Goal: Task Accomplishment & Management: Complete application form

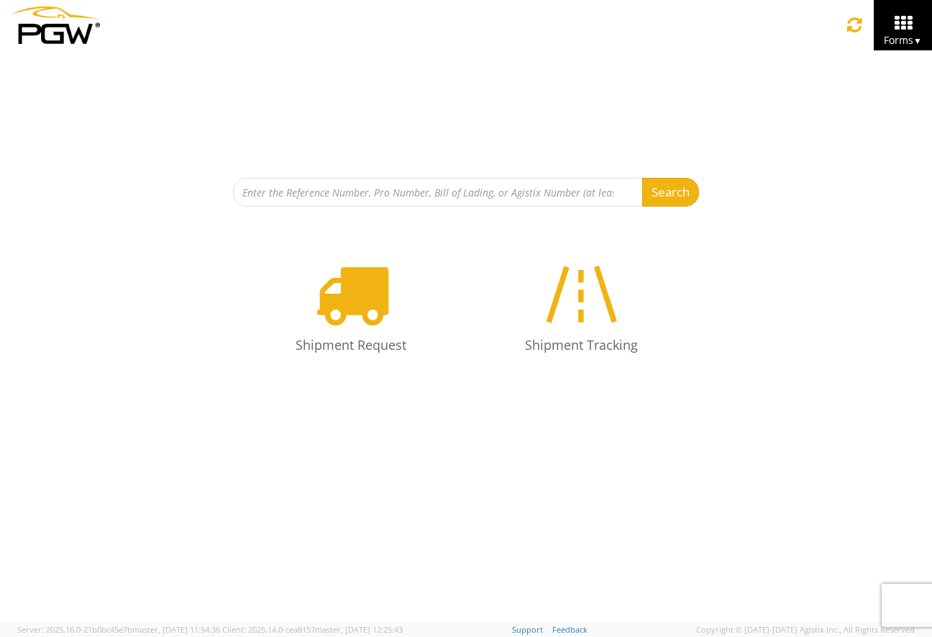
click at [262, 484] on div "Search Refine By Ship From Date To Shipment Request Shipment Tracking" at bounding box center [466, 335] width 932 height 571
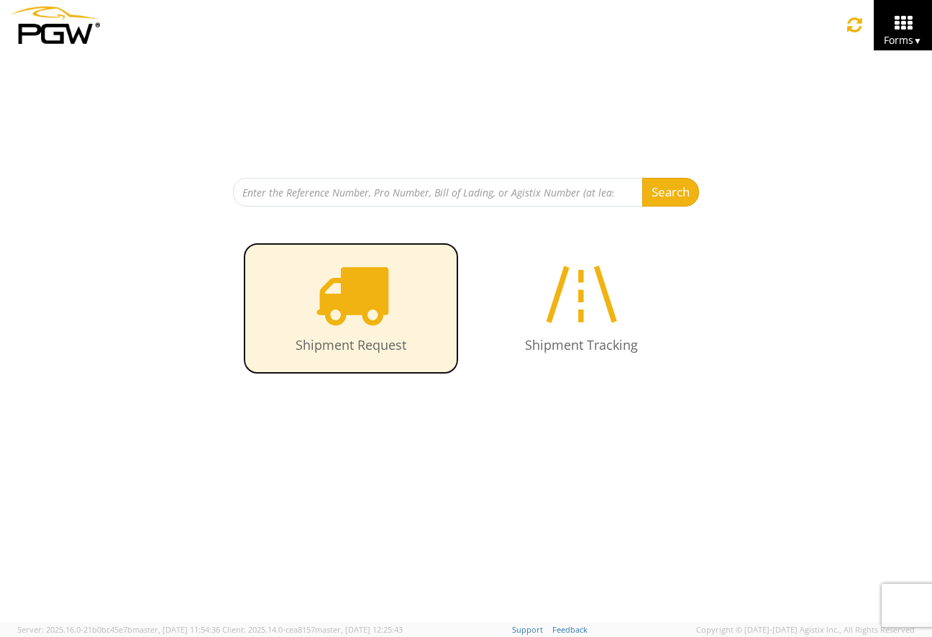
click at [368, 331] on link "Shipment Request" at bounding box center [351, 308] width 216 height 132
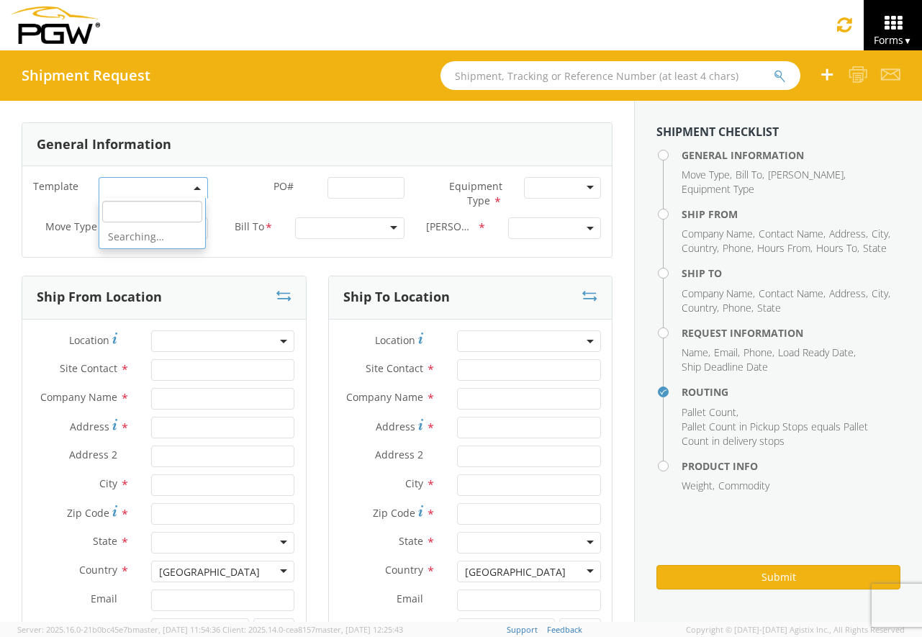
click at [200, 186] on span at bounding box center [153, 188] width 109 height 22
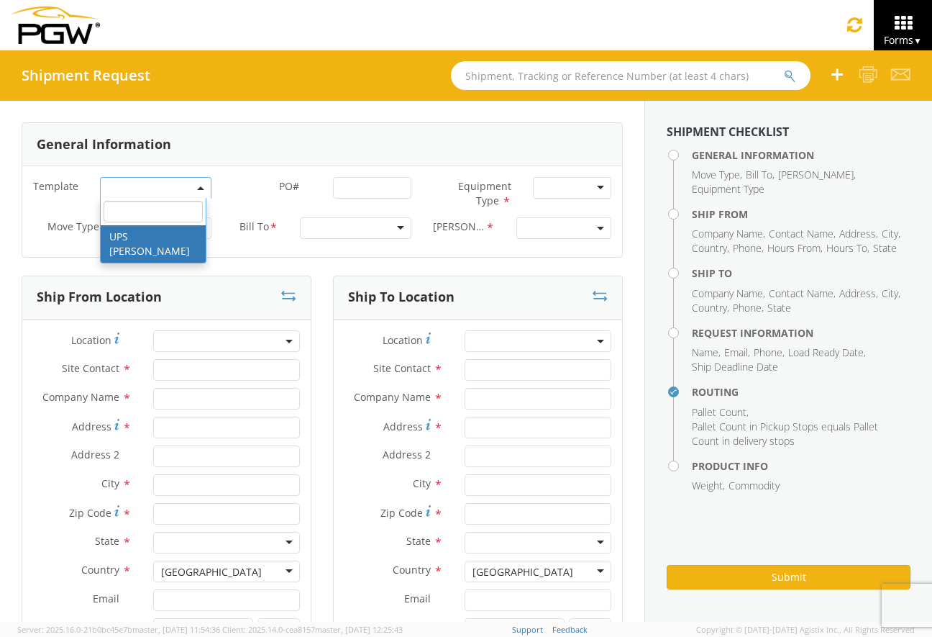
click at [255, 187] on label "PO# *" at bounding box center [272, 186] width 100 height 19
click at [333, 187] on input "PO# *" at bounding box center [372, 188] width 78 height 22
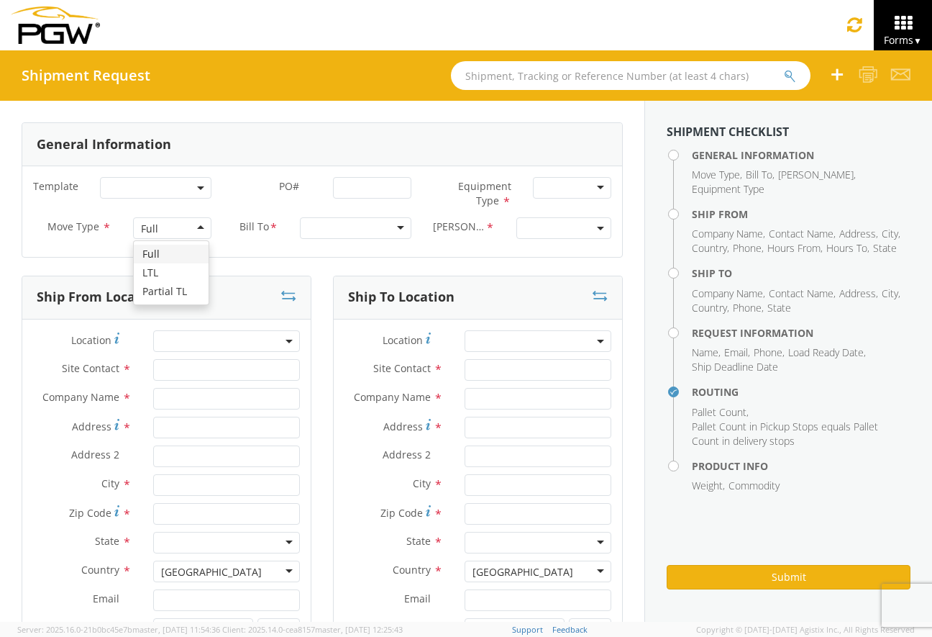
click at [178, 226] on div "Full" at bounding box center [172, 228] width 78 height 22
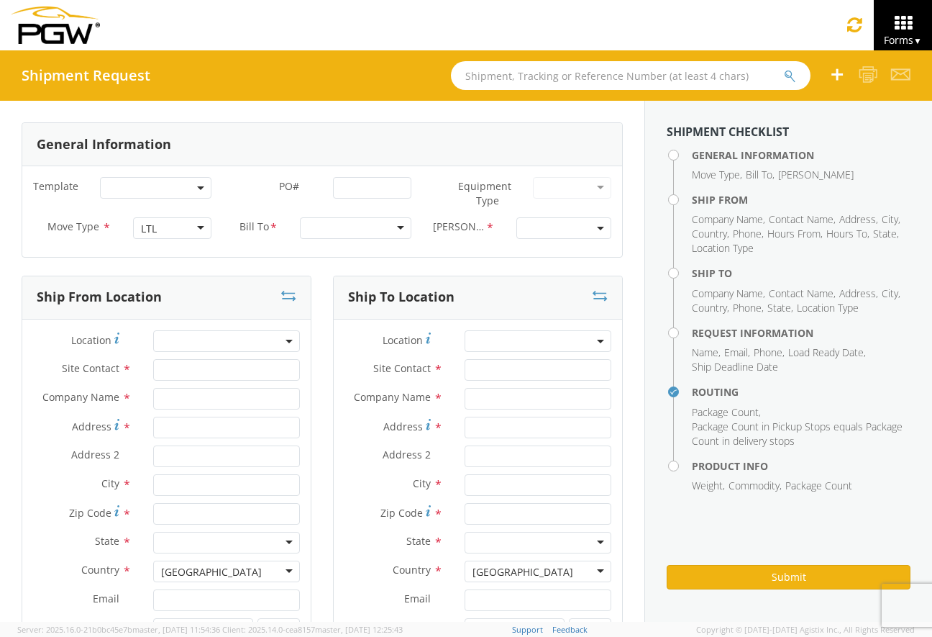
click at [355, 232] on div at bounding box center [356, 228] width 112 height 22
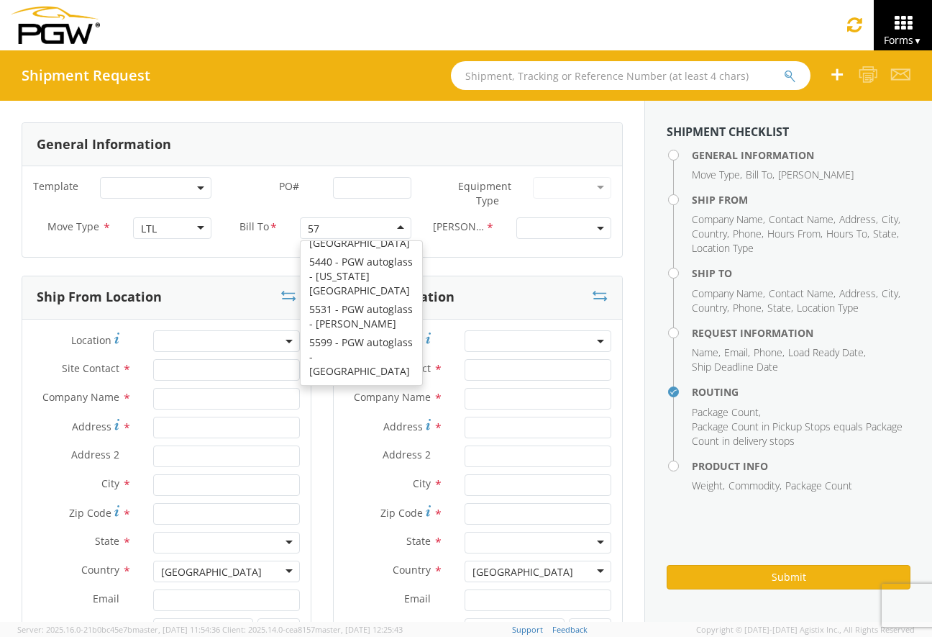
scroll to position [4, 0]
type input "5715"
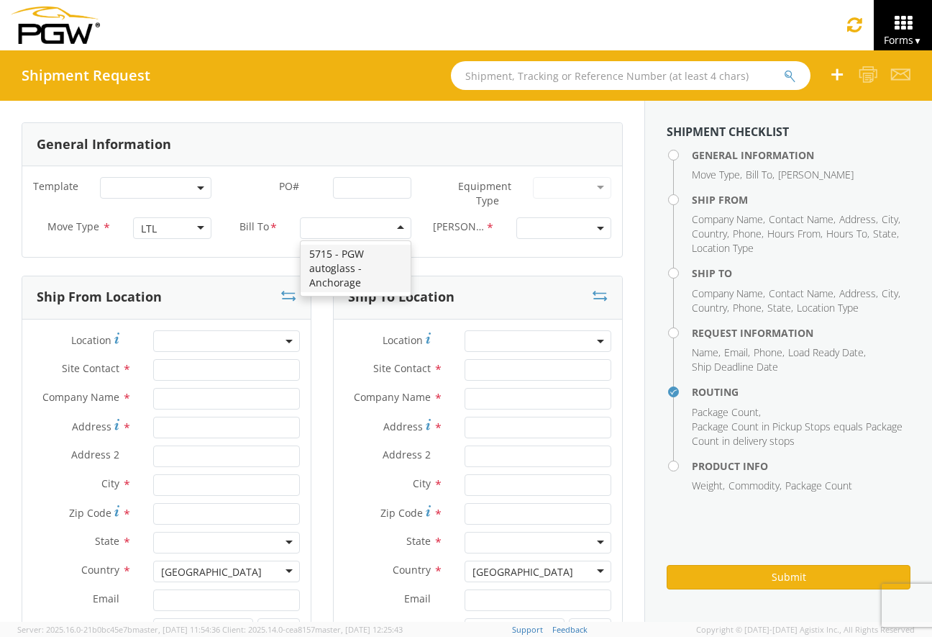
scroll to position [0, 0]
click at [581, 226] on span at bounding box center [564, 228] width 95 height 22
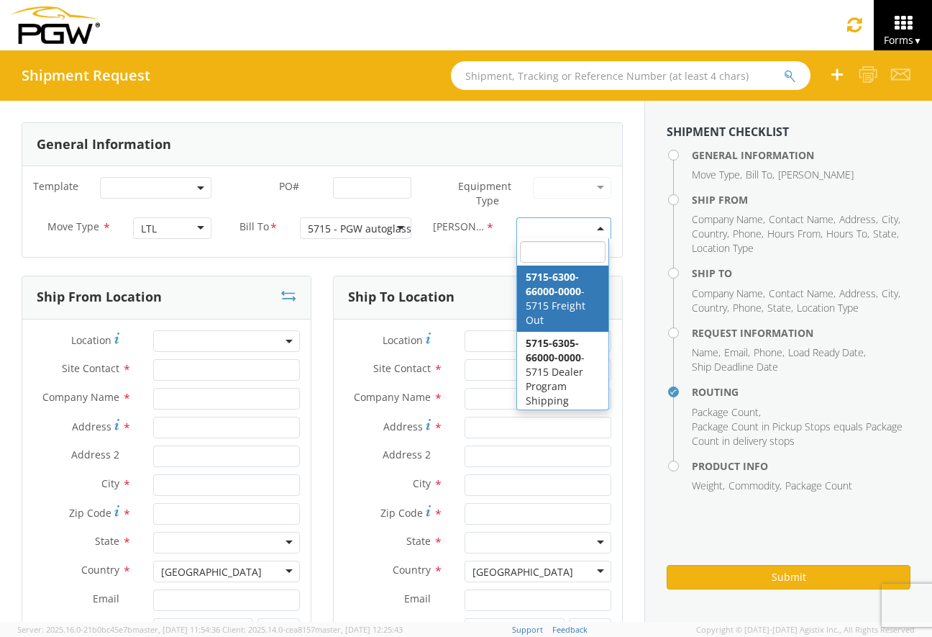
select select "5715-6300-66000-0000"
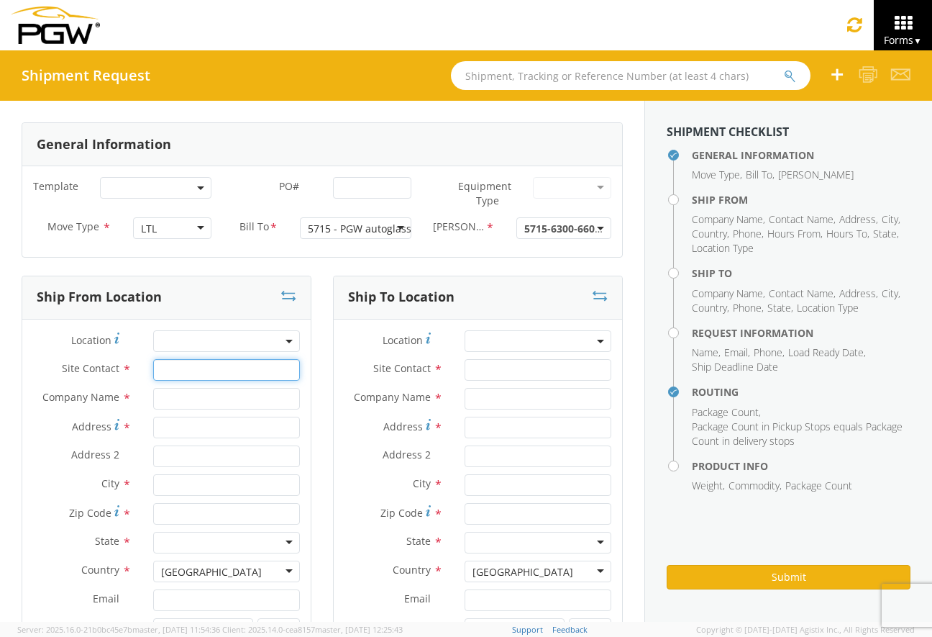
click at [166, 369] on input "text" at bounding box center [226, 370] width 147 height 22
type input "[PERSON_NAME]"
drag, startPoint x: 182, startPoint y: 403, endPoint x: 178, endPoint y: 412, distance: 9.7
click at [182, 403] on input "text" at bounding box center [226, 399] width 147 height 22
type input "PGW AUTO GLASS, INC."
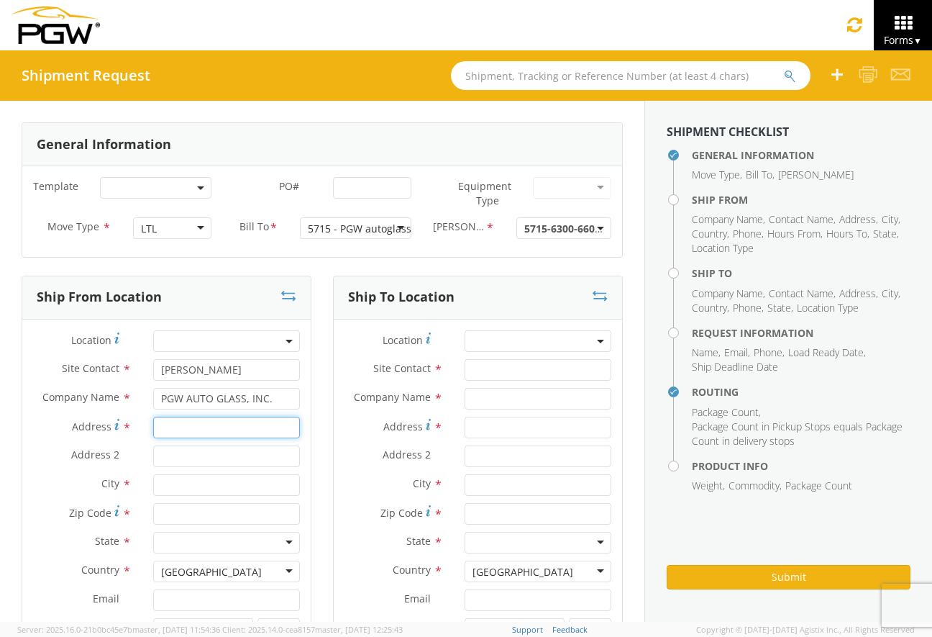
type input "[STREET_ADDRESS]"
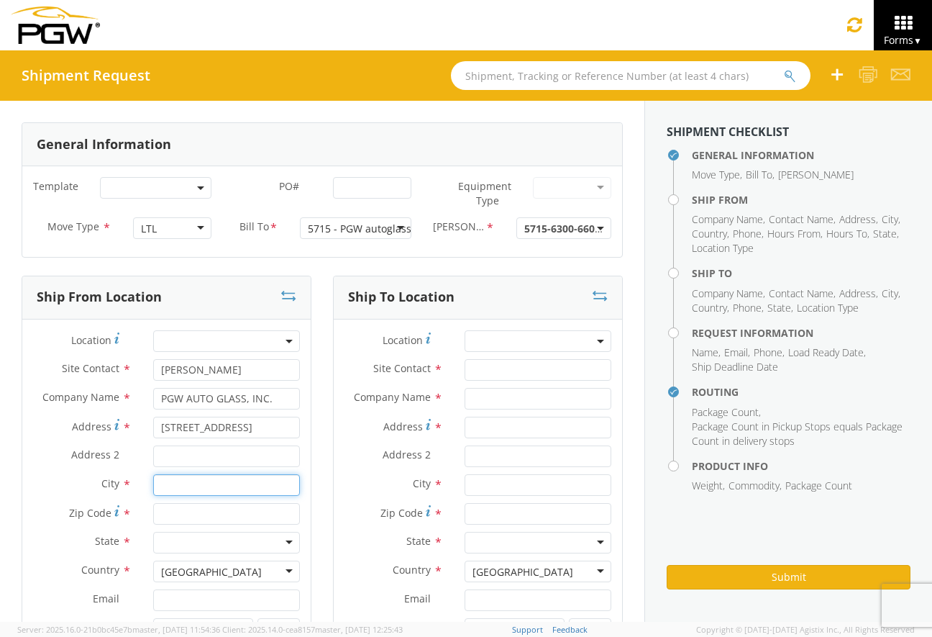
type input "Anchorage"
type input "99515"
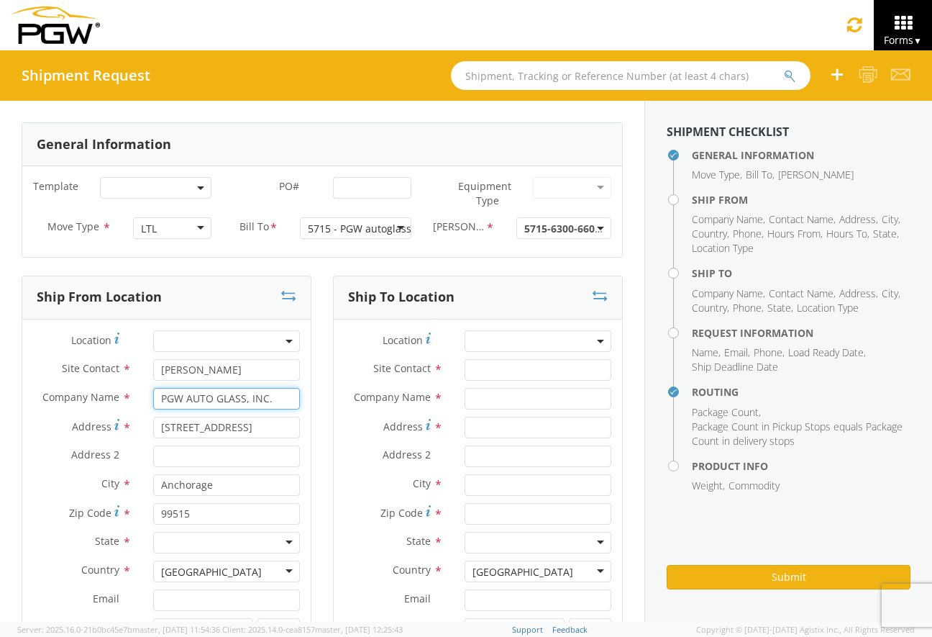
type input "Frontier Glass/MS Investments"
click at [314, 556] on div "Ship From Location Location * Site Contact * [PERSON_NAME] Company Name * Front…" at bounding box center [167, 533] width 312 height 514
click at [278, 540] on div at bounding box center [226, 543] width 147 height 22
click at [327, 534] on div "Ship To Location Location * Site Contact * Company Name * Address * Address 2 *…" at bounding box center [478, 533] width 312 height 514
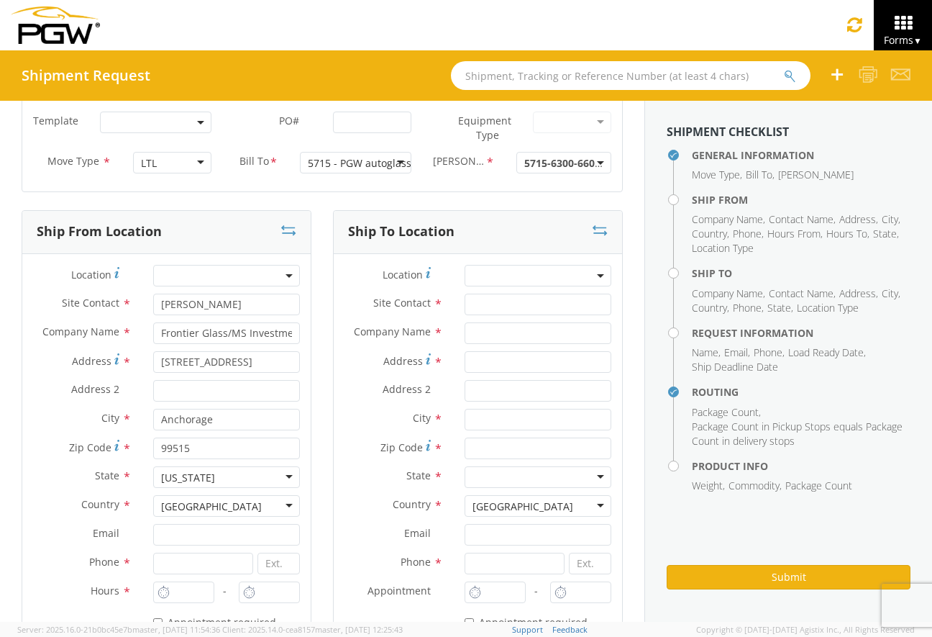
scroll to position [144, 0]
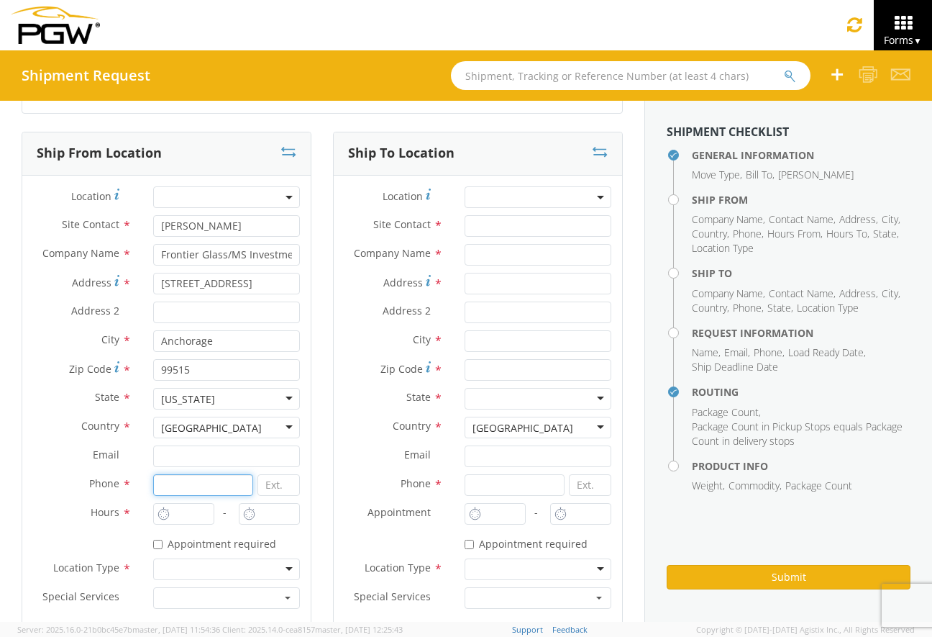
click at [195, 488] on input at bounding box center [203, 485] width 100 height 22
type input "9073363000"
type input "12:00 PM"
type input "1:00 PM"
click at [190, 522] on input "12:00 PM" at bounding box center [183, 514] width 61 height 22
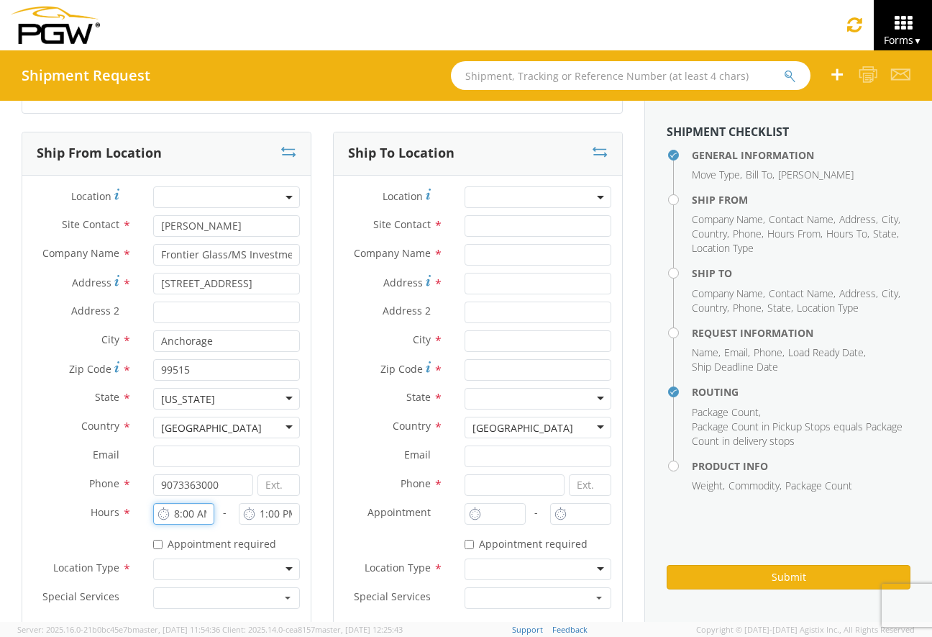
type input "8:00 AM"
click at [263, 512] on input "1:00 PM" at bounding box center [269, 514] width 61 height 22
type input "4:00 PM"
click at [158, 565] on div at bounding box center [226, 569] width 147 height 22
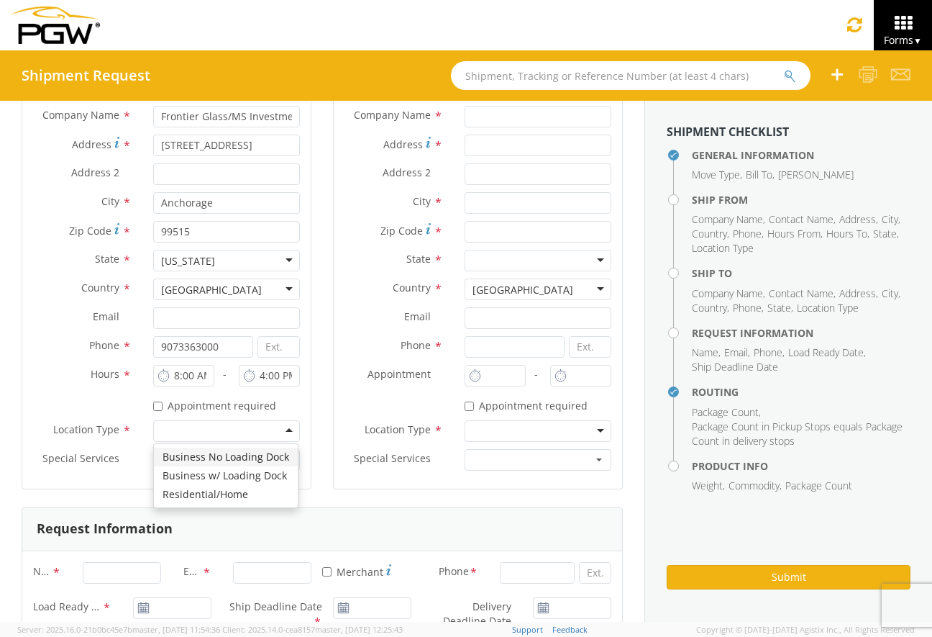
scroll to position [288, 0]
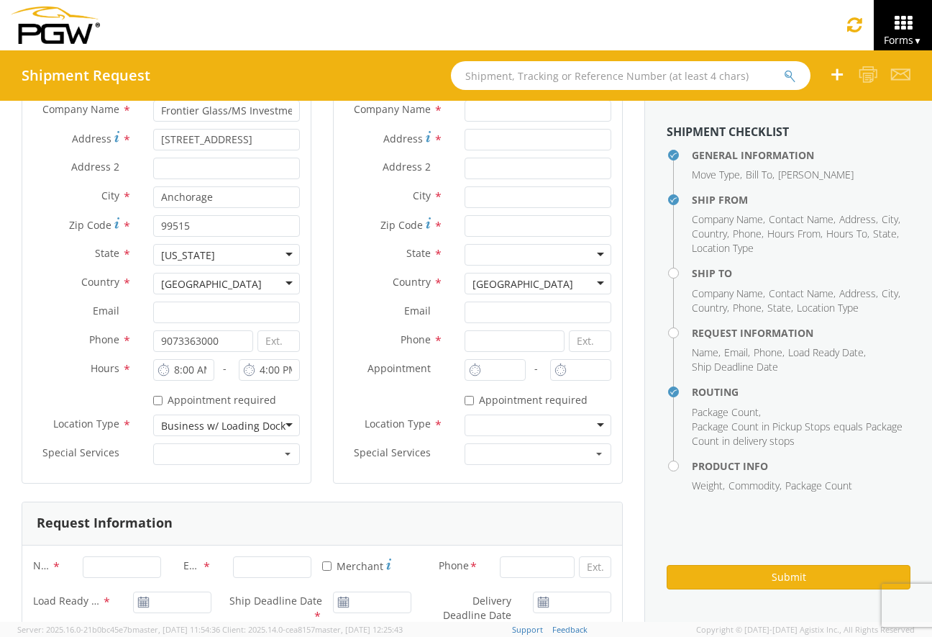
click at [314, 453] on div "Ship From Location Location * Site Contact * [PERSON_NAME] Company Name * Front…" at bounding box center [167, 245] width 312 height 514
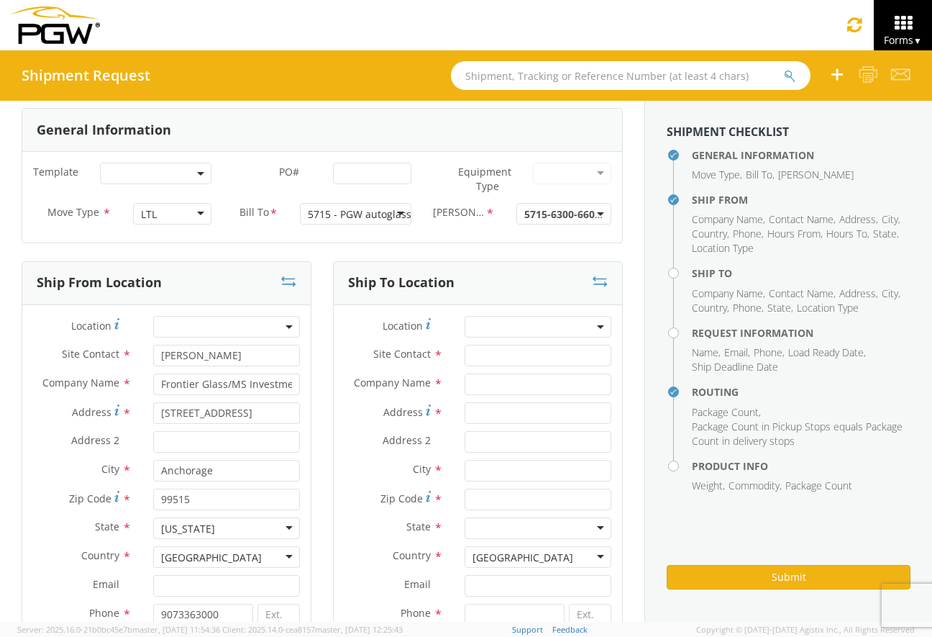
scroll to position [0, 0]
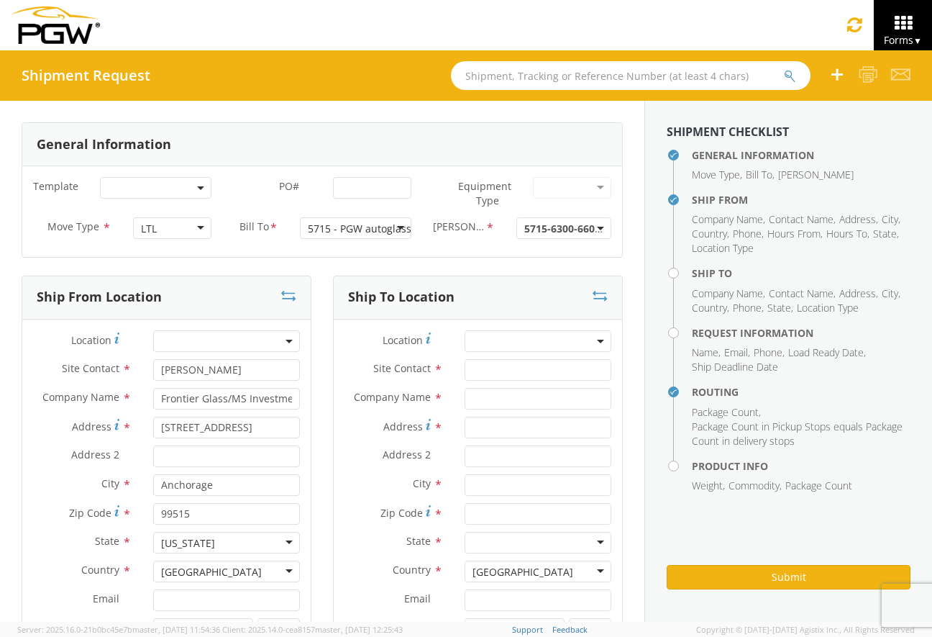
click at [477, 395] on input "text" at bounding box center [538, 399] width 147 height 22
type input "t"
type input "E"
type input "Tbe Glass Guy"
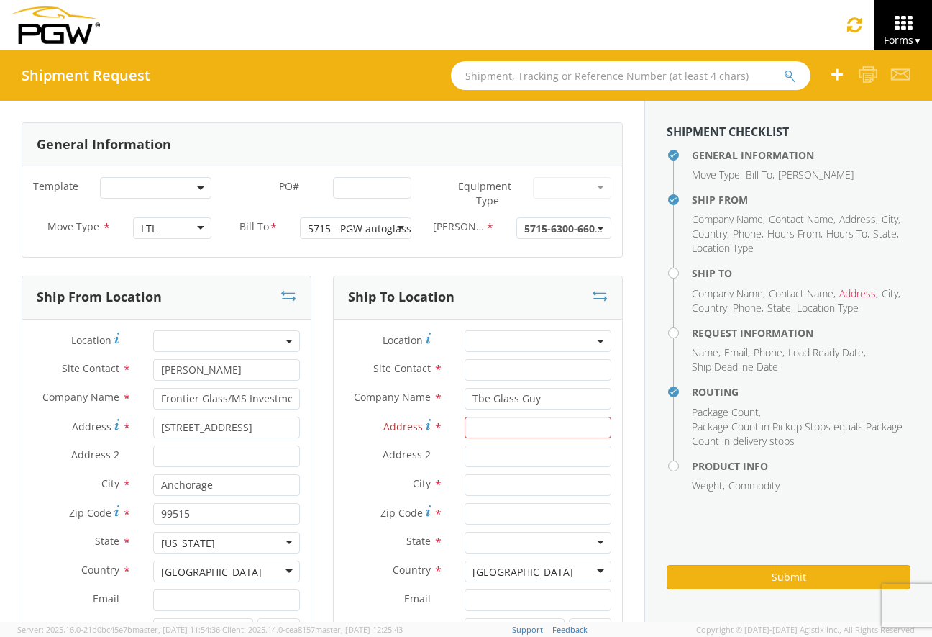
click at [535, 428] on input "Address *" at bounding box center [538, 428] width 147 height 22
type input "[STREET_ADDRESS]"
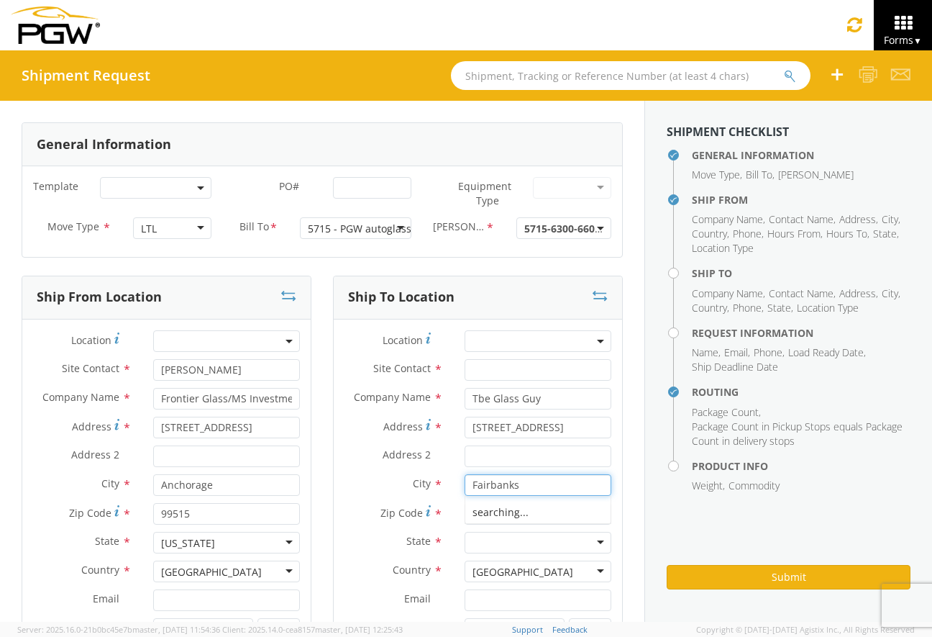
type input "Fairbanks"
type input "99701"
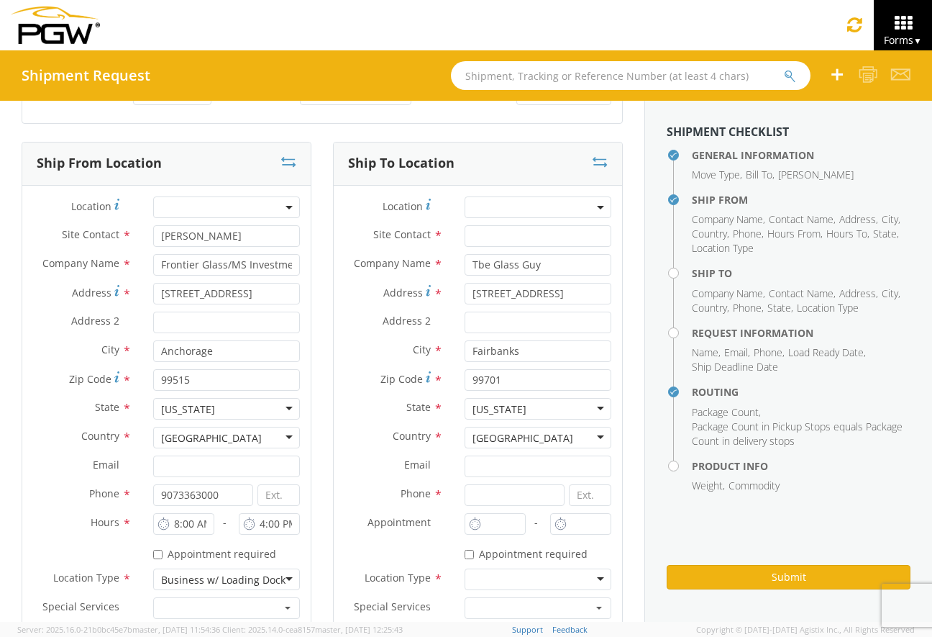
scroll to position [144, 0]
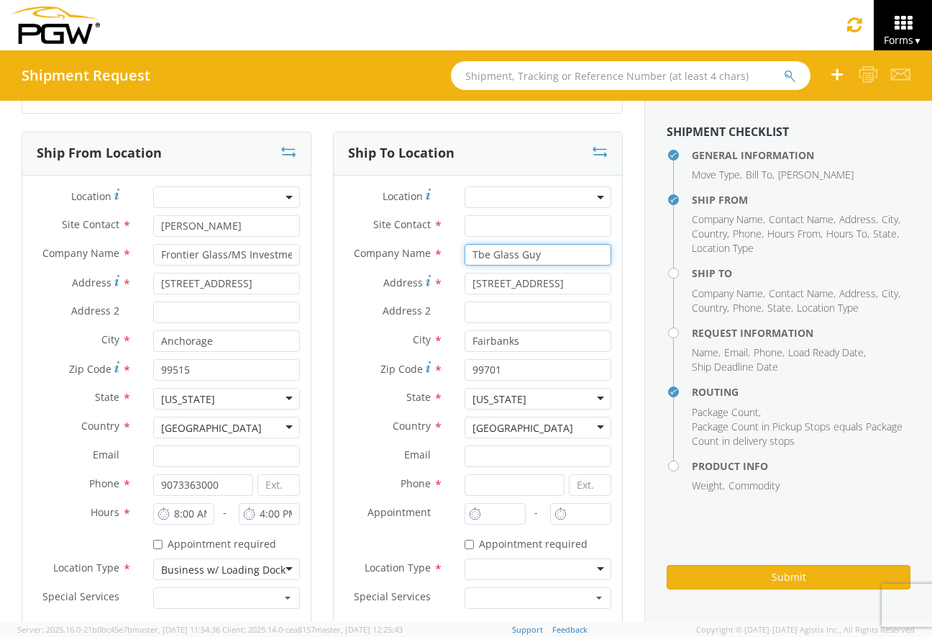
click at [476, 252] on input "Tbe Glass Guy" at bounding box center [538, 255] width 147 height 22
type input "The Glass Guy"
click at [544, 227] on input "text" at bounding box center [538, 226] width 147 height 22
click at [330, 22] on div "Toggle navigation Forms ▼ Home Shipment Request Shipment Tracking" at bounding box center [466, 25] width 932 height 50
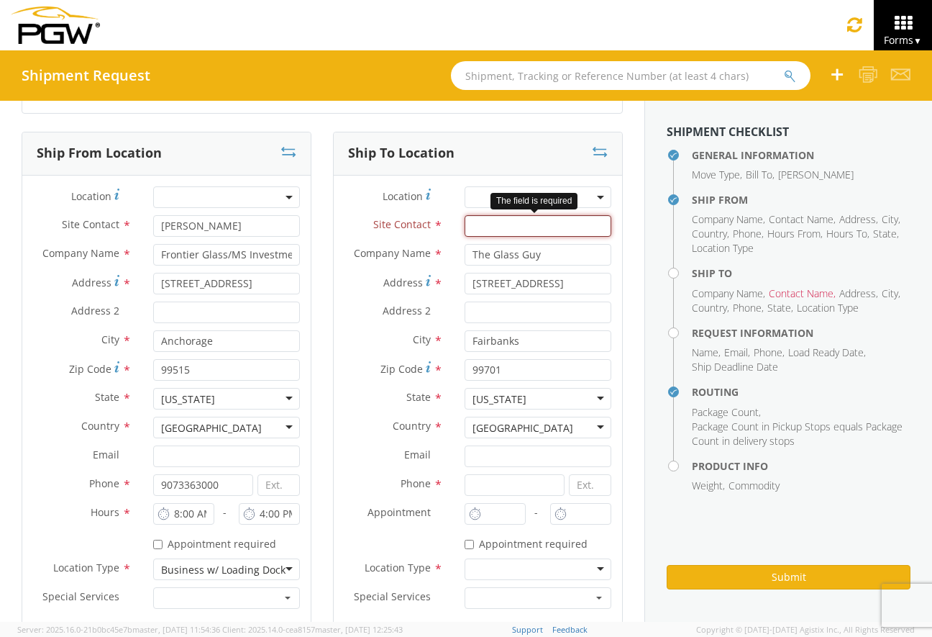
click at [515, 229] on input "text" at bounding box center [538, 226] width 147 height 22
type input "[PERSON_NAME]"
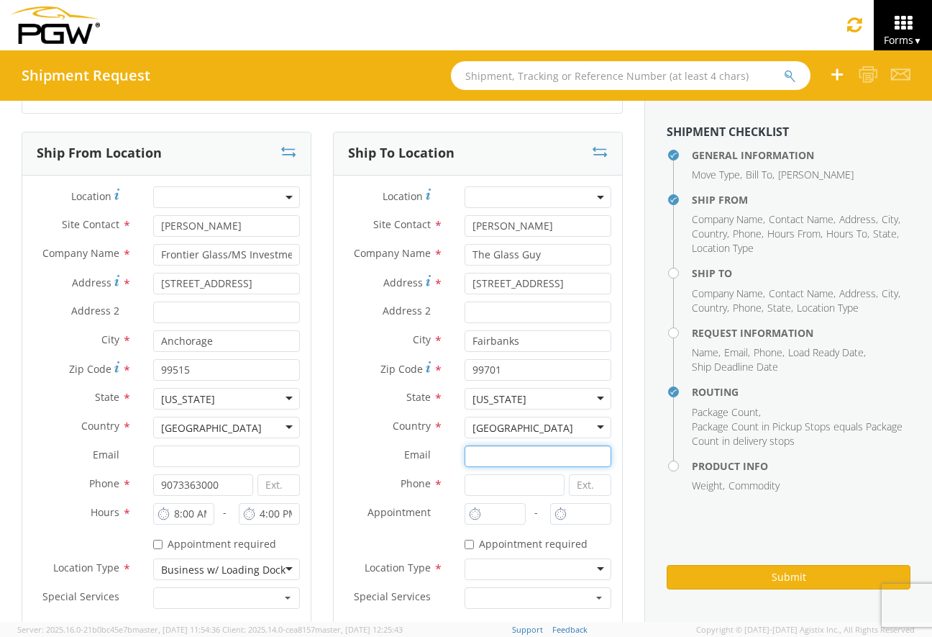
click at [497, 456] on input "Email *" at bounding box center [538, 456] width 147 height 22
type input "9079788655"
click at [492, 485] on input at bounding box center [515, 485] width 100 height 22
paste input "9079788655"
type input "9079788655"
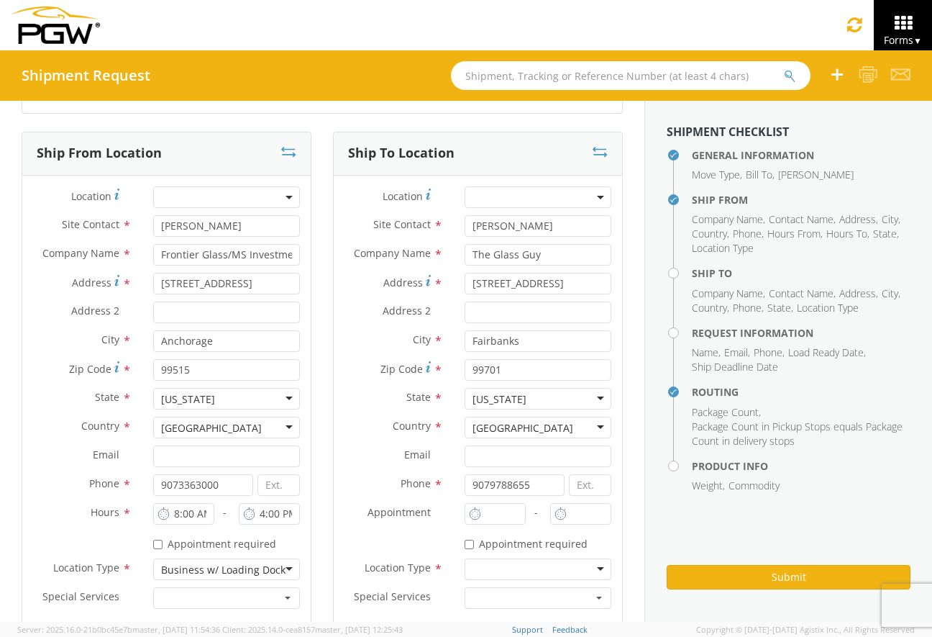
click at [417, 537] on div "* Appointment required" at bounding box center [478, 541] width 289 height 19
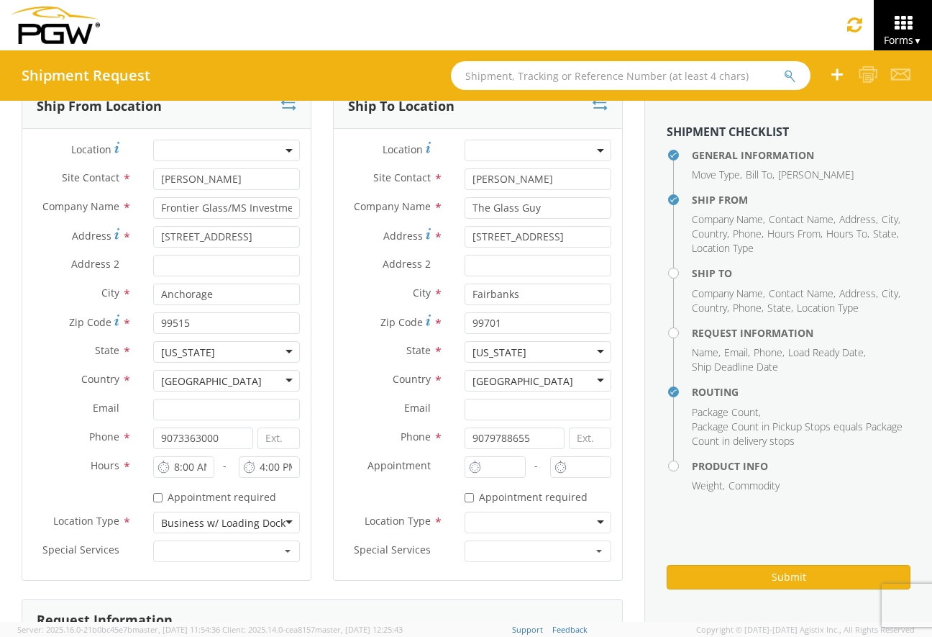
scroll to position [216, 0]
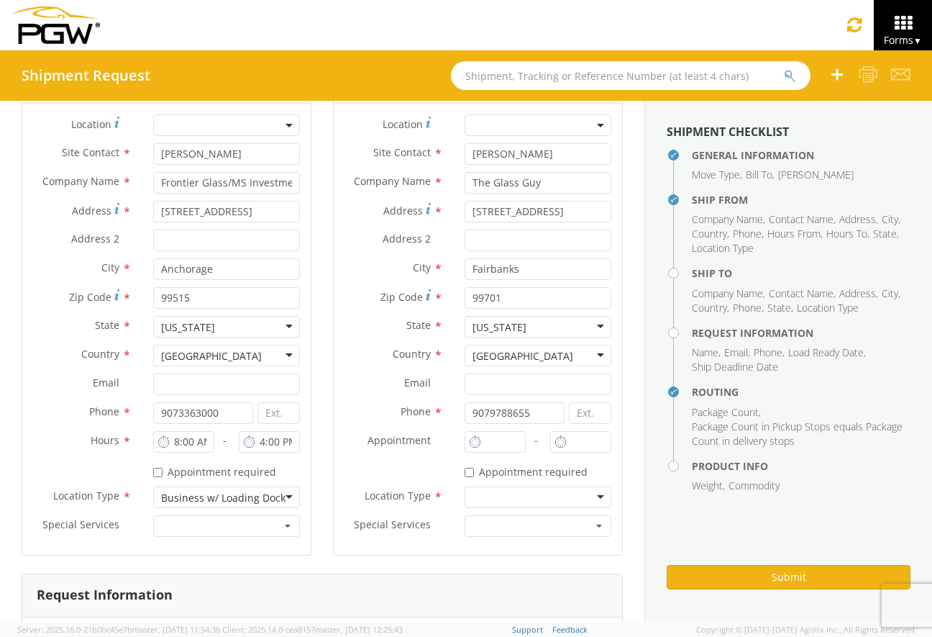
click at [501, 490] on div at bounding box center [538, 497] width 147 height 22
click at [422, 547] on div "Location * Site Contact * [PERSON_NAME] Company Name * The Glass Guy Address * …" at bounding box center [478, 329] width 289 height 451
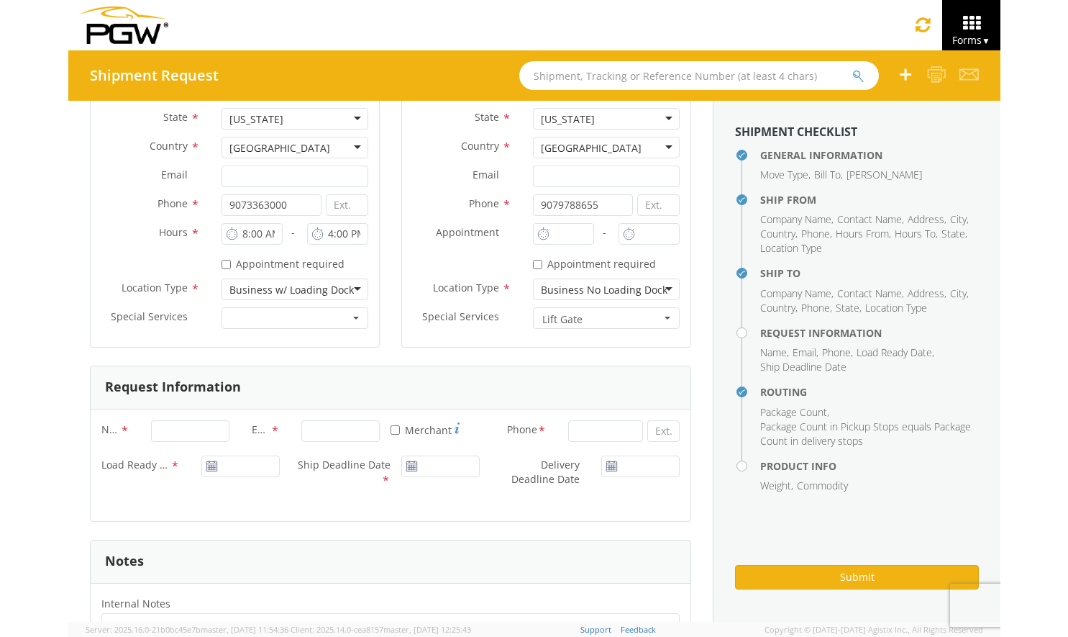
scroll to position [432, 0]
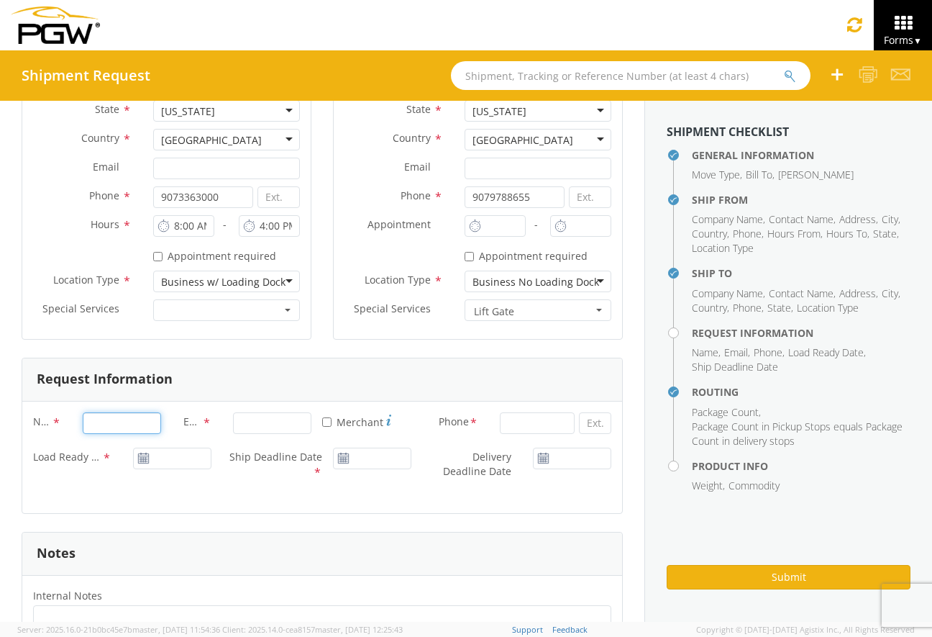
click at [119, 428] on input "Name *" at bounding box center [122, 423] width 78 height 22
click at [50, 427] on span "Name" at bounding box center [42, 422] width 19 height 17
click at [83, 427] on input "Name *" at bounding box center [122, 423] width 78 height 22
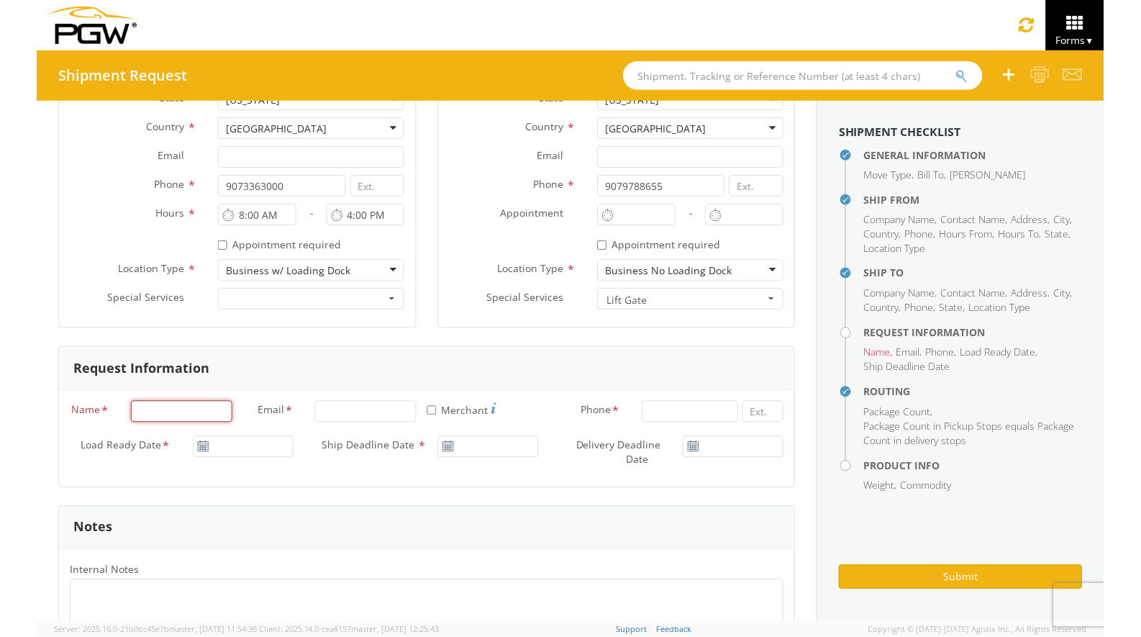
scroll to position [420, 0]
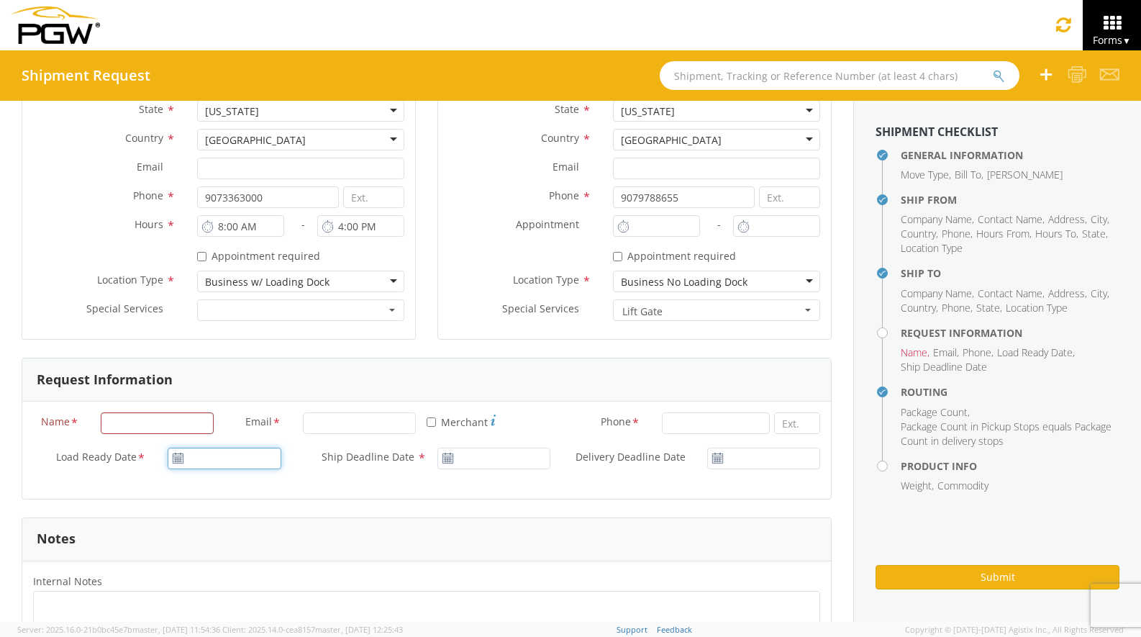
type input "[DATE]"
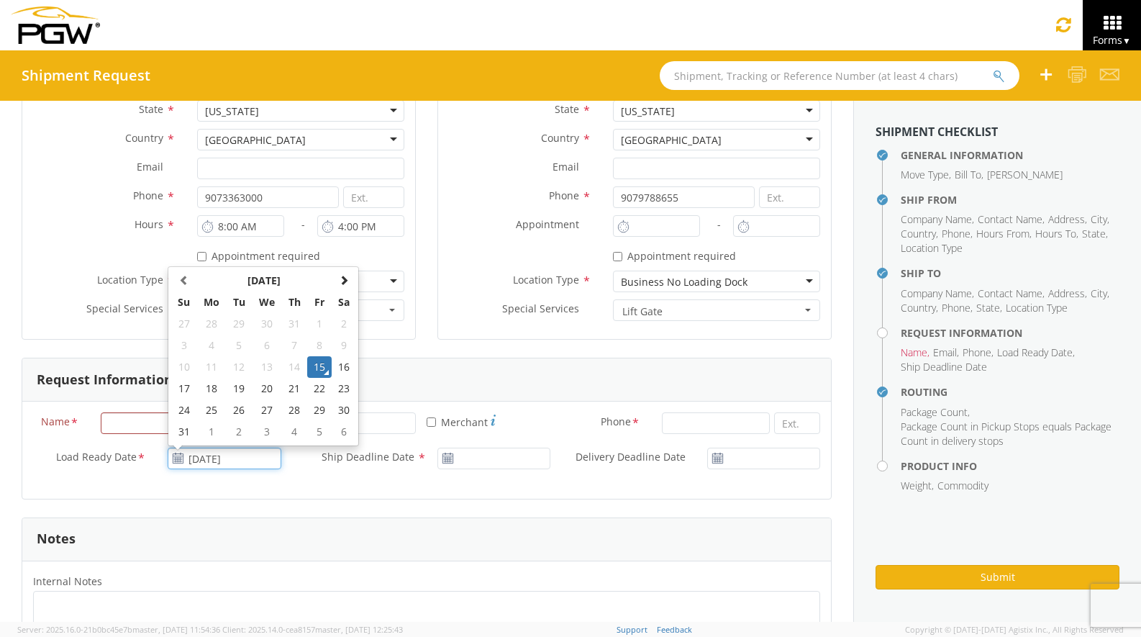
click at [215, 458] on input "[DATE]" at bounding box center [224, 459] width 113 height 22
click at [319, 363] on td "15" at bounding box center [319, 367] width 24 height 22
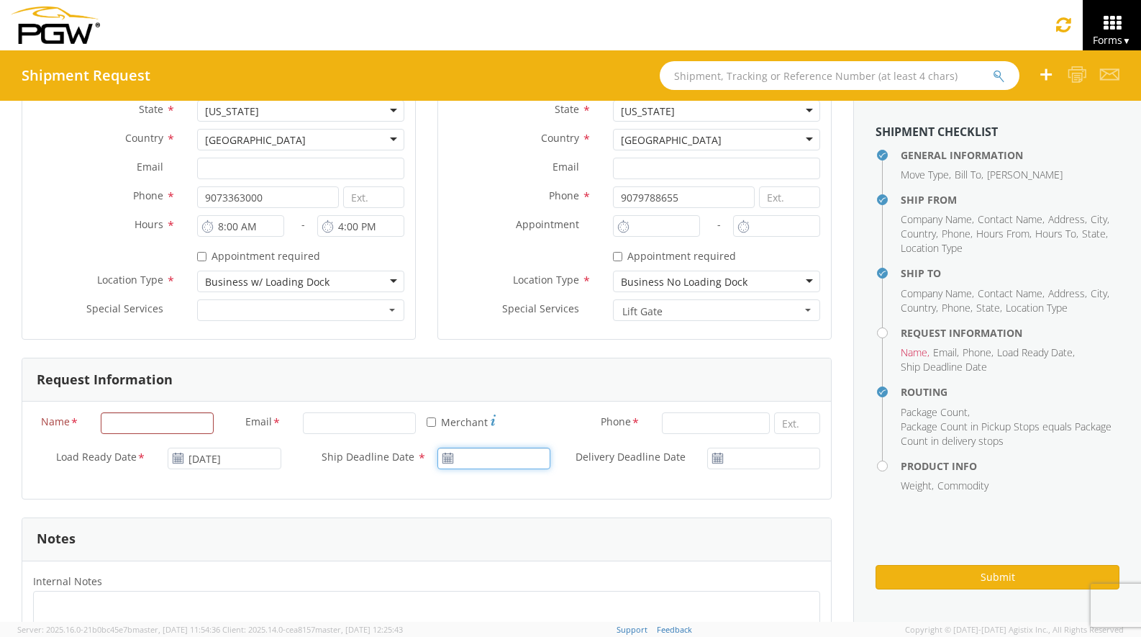
type input "[DATE]"
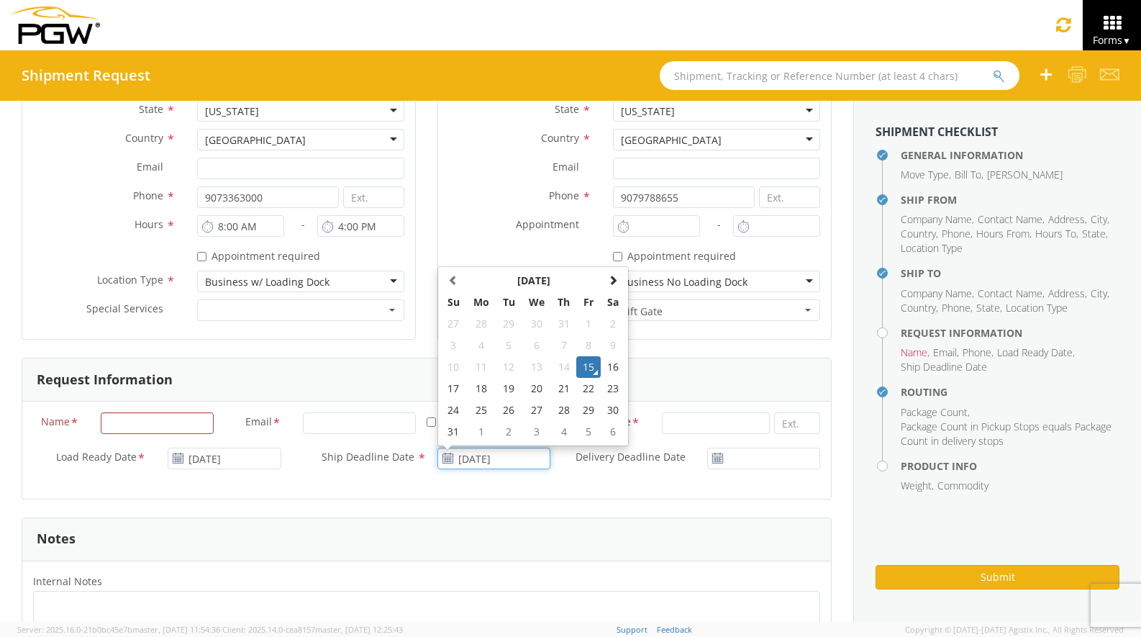
click at [491, 457] on input "[DATE]" at bounding box center [493, 459] width 113 height 22
click at [589, 367] on td "15" at bounding box center [588, 367] width 24 height 22
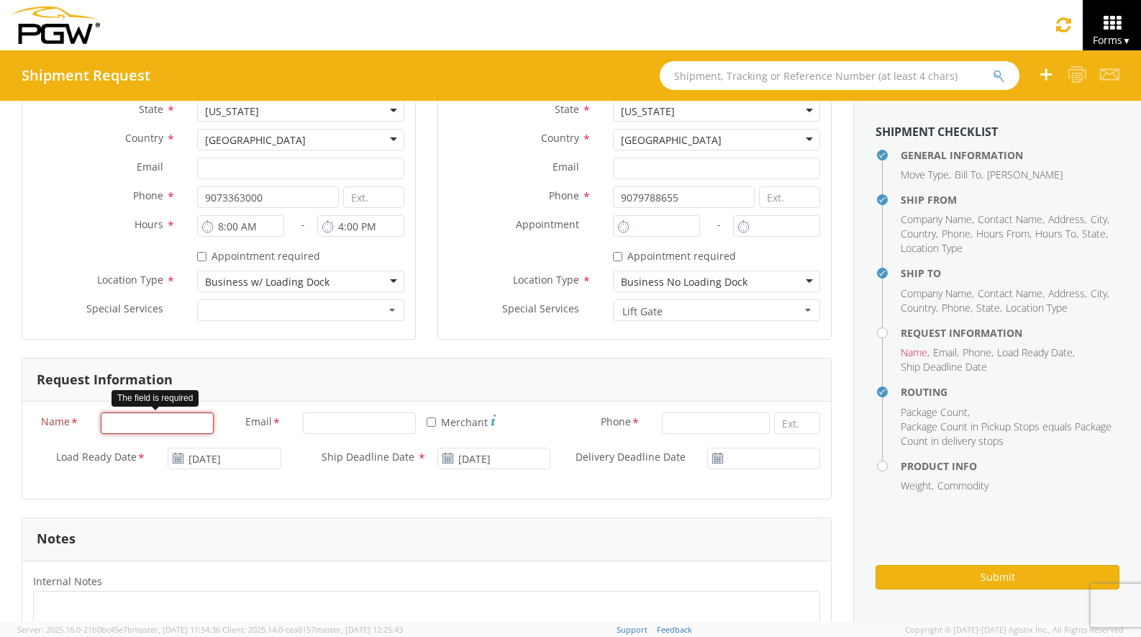
click at [176, 420] on input "Name *" at bounding box center [157, 423] width 113 height 22
type input "[PERSON_NAME]"
type input "PGW AUTO GLASS, INC."
type input "[EMAIL_ADDRESS][DOMAIN_NAME]"
type input "9073360001"
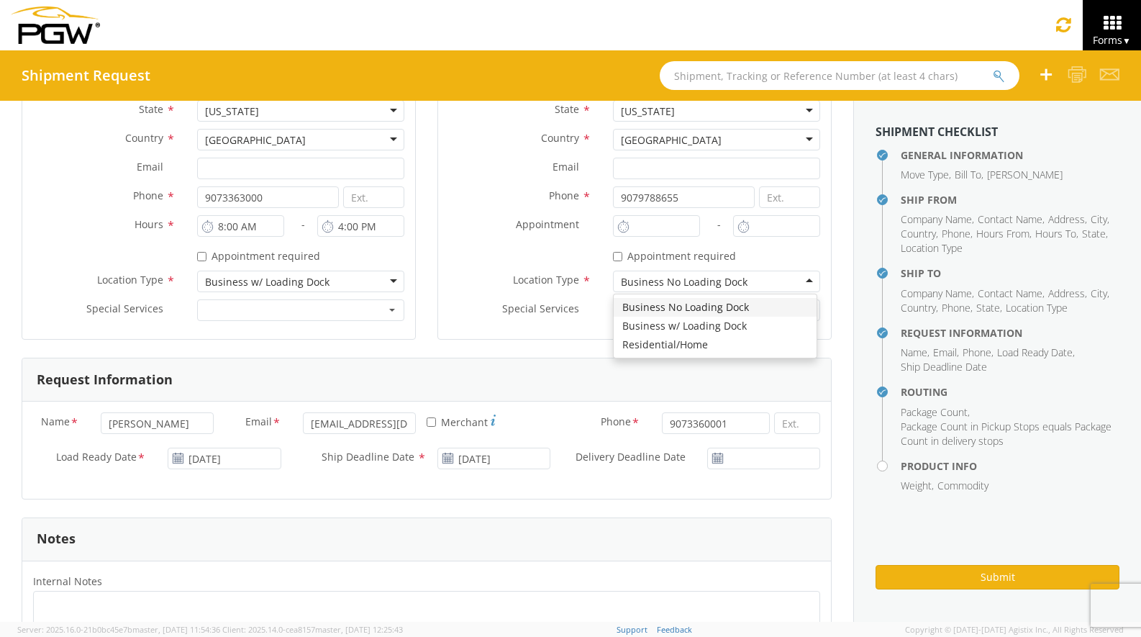
type input "Frontier Glass/MS Investments"
click at [627, 496] on div "Name * [PERSON_NAME] Email * [PERSON_NAME][EMAIL_ADDRESS][DOMAIN_NAME] * Mercha…" at bounding box center [426, 449] width 809 height 97
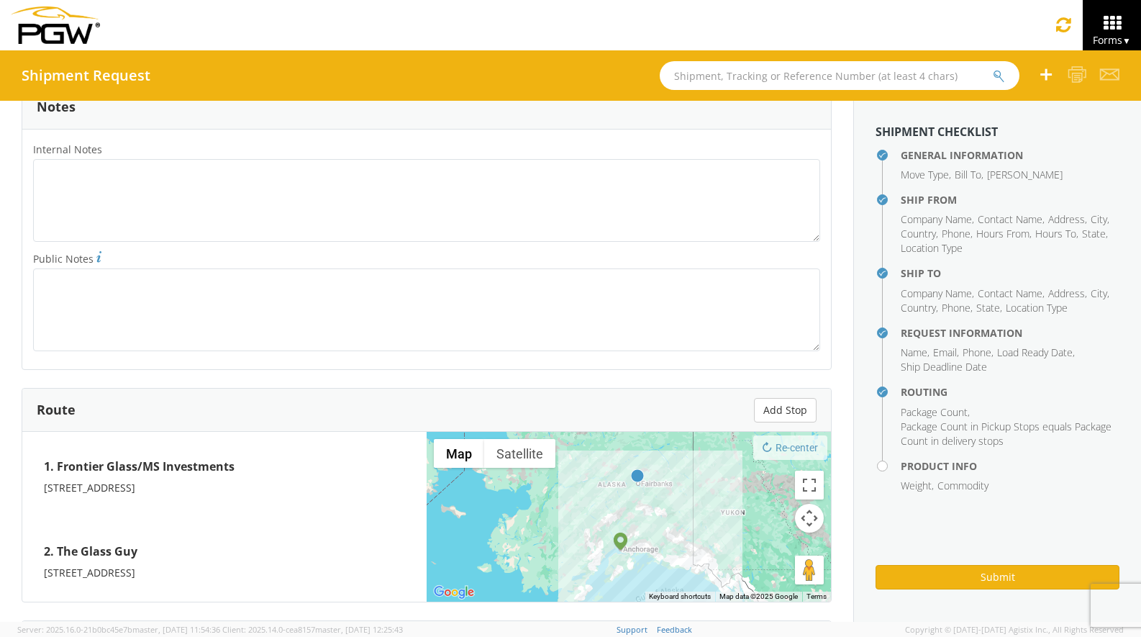
scroll to position [780, 0]
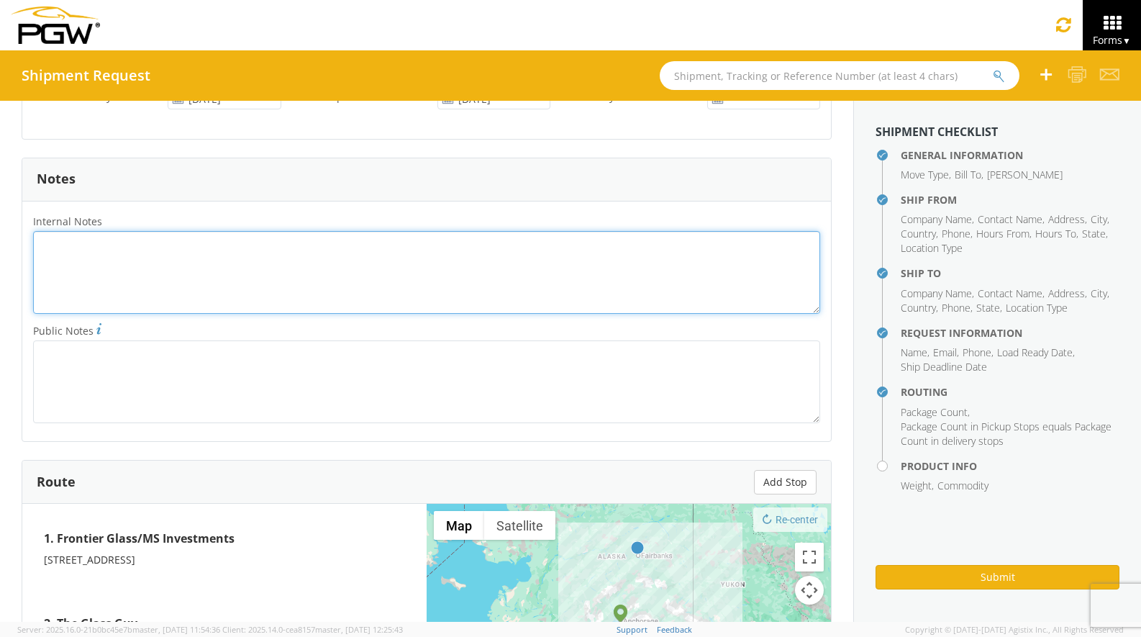
click at [173, 273] on textarea "Internal Notes *" at bounding box center [426, 272] width 787 height 83
click at [125, 247] on textarea "Internal Notes *" at bounding box center [426, 272] width 787 height 83
paste textarea "FAI 1209577 00"
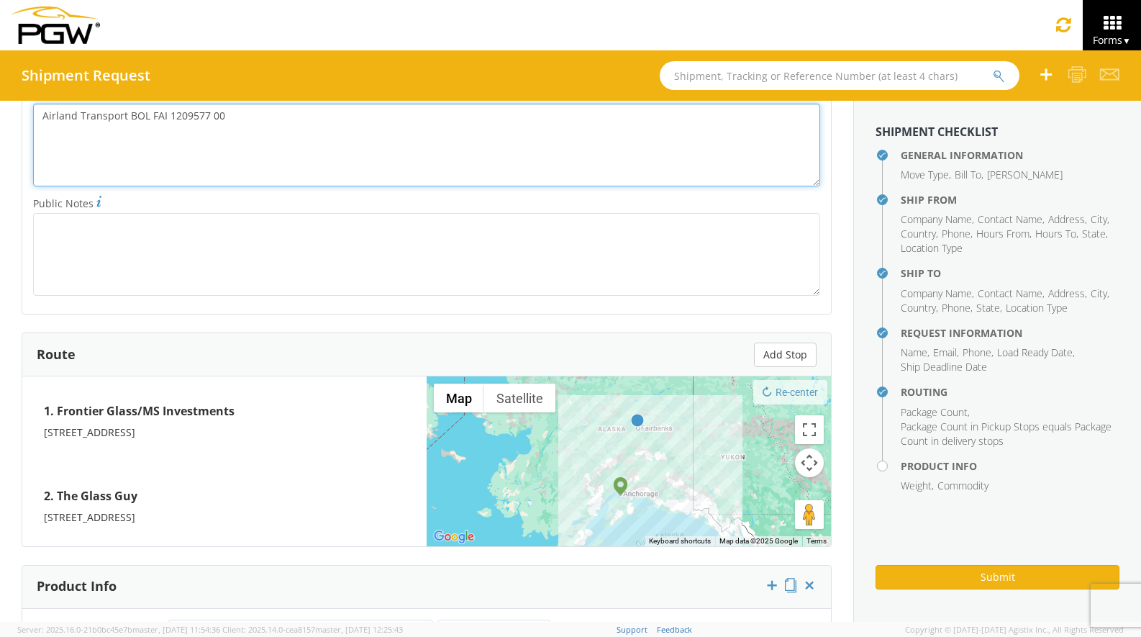
scroll to position [1140, 0]
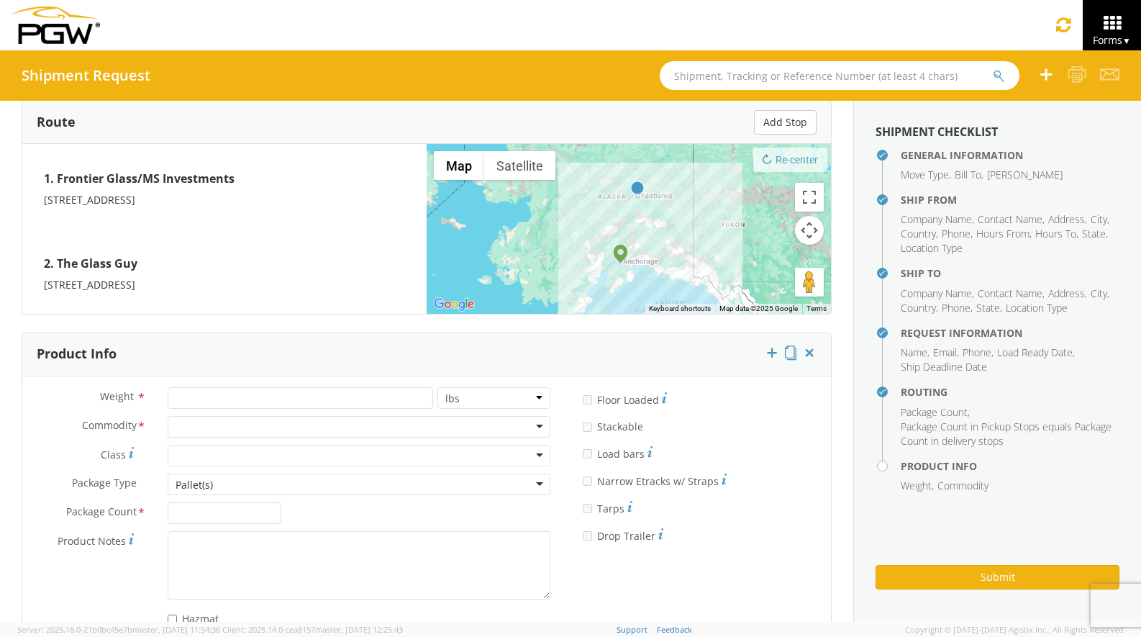
type textarea "Airland Transport BOL FAI 1209577 00"
click at [245, 394] on input "number" at bounding box center [300, 398] width 265 height 22
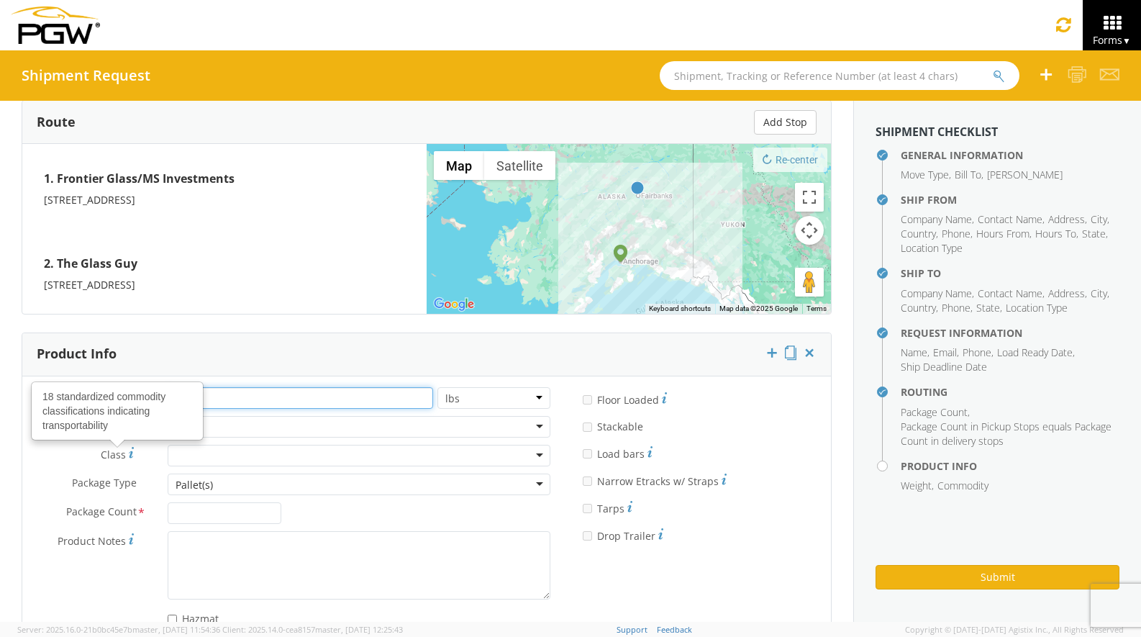
type input "632"
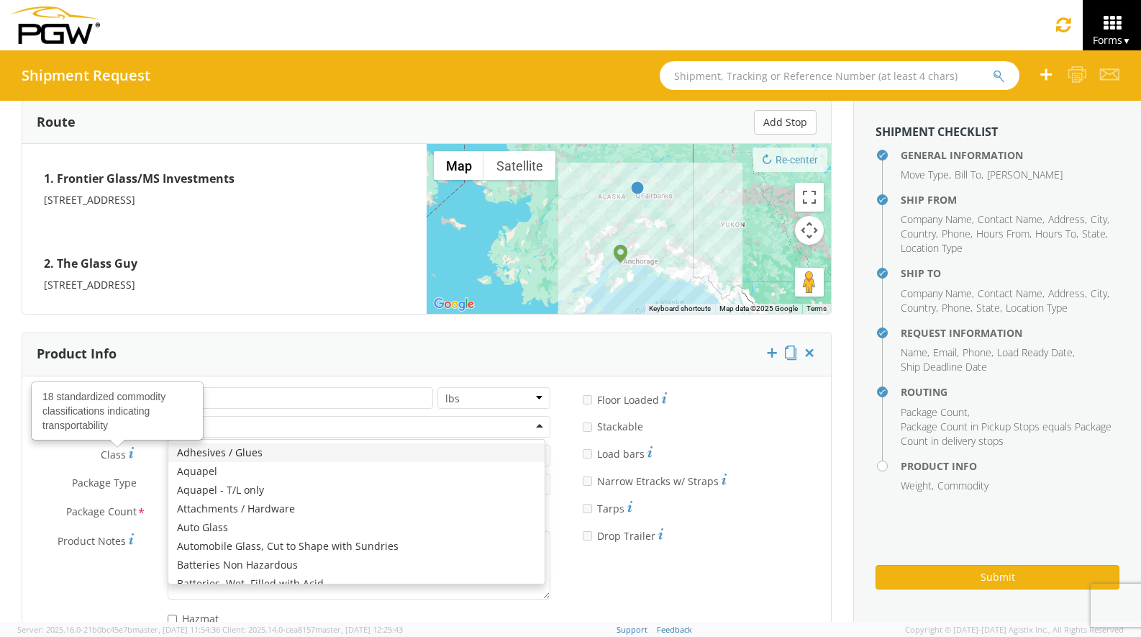
click at [271, 429] on div at bounding box center [359, 427] width 383 height 22
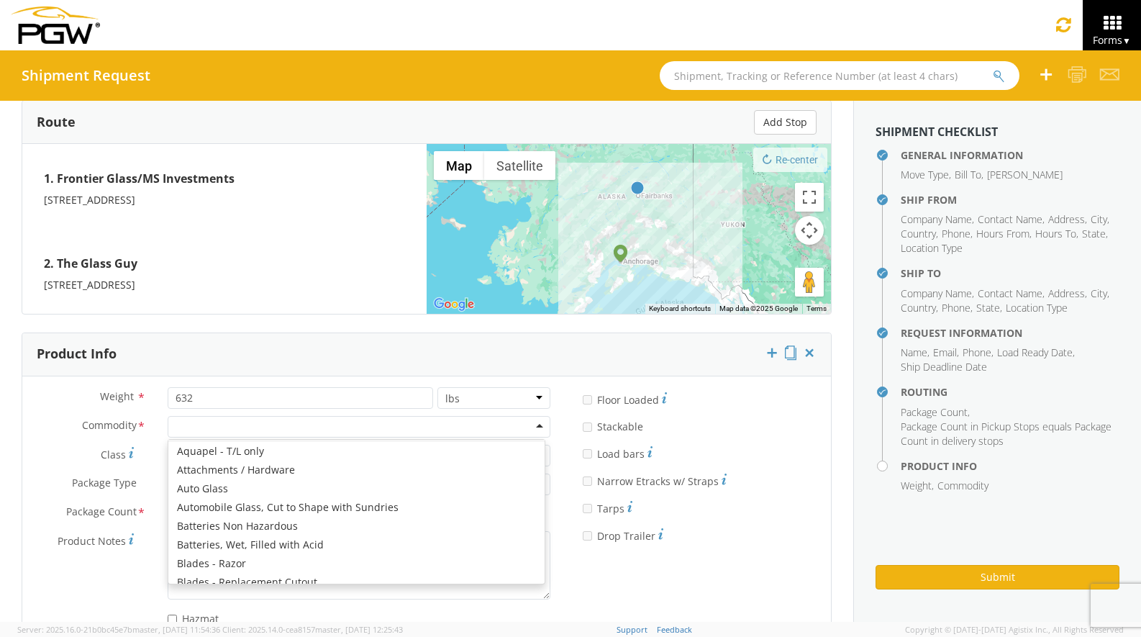
scroll to position [72, 0]
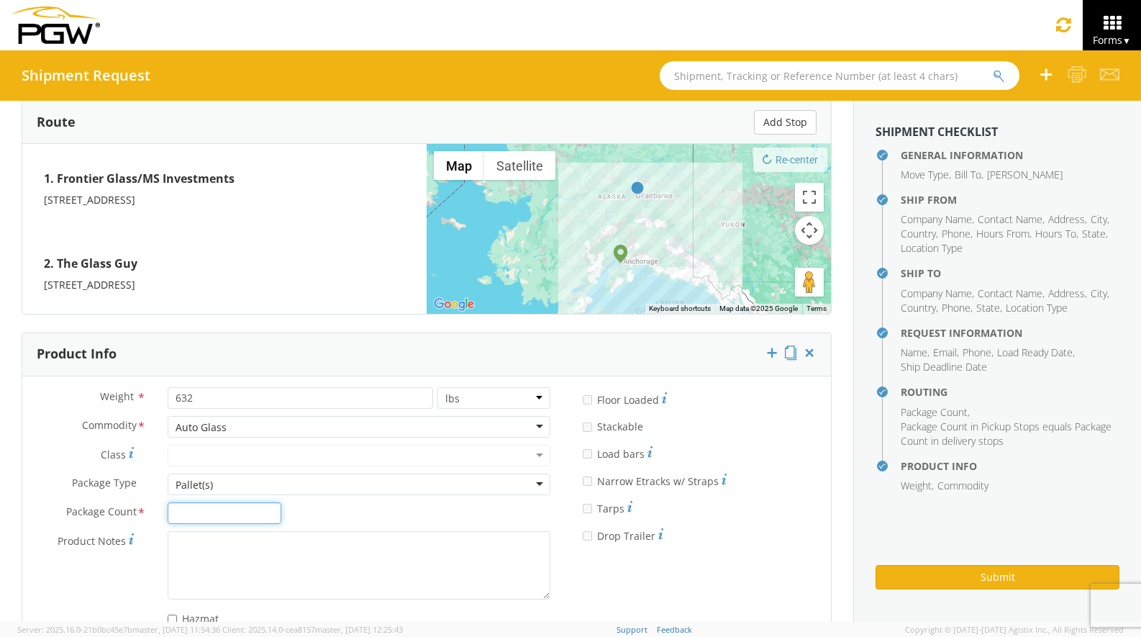
click at [234, 513] on input "Package Count *" at bounding box center [224, 513] width 113 height 22
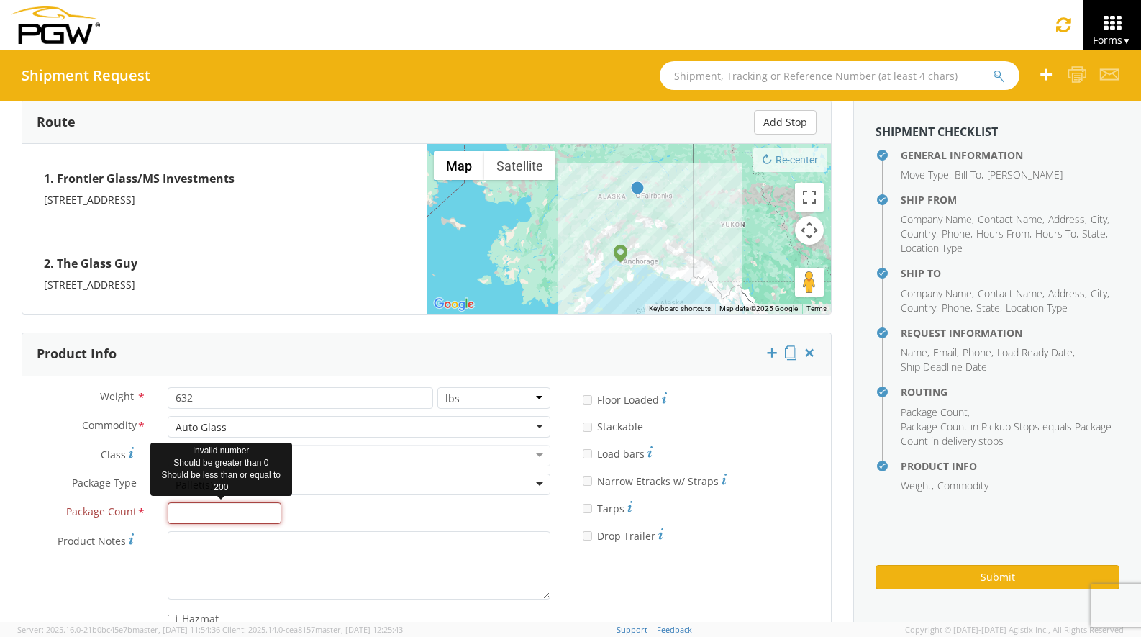
click at [223, 509] on input "Package Count *" at bounding box center [224, 513] width 113 height 22
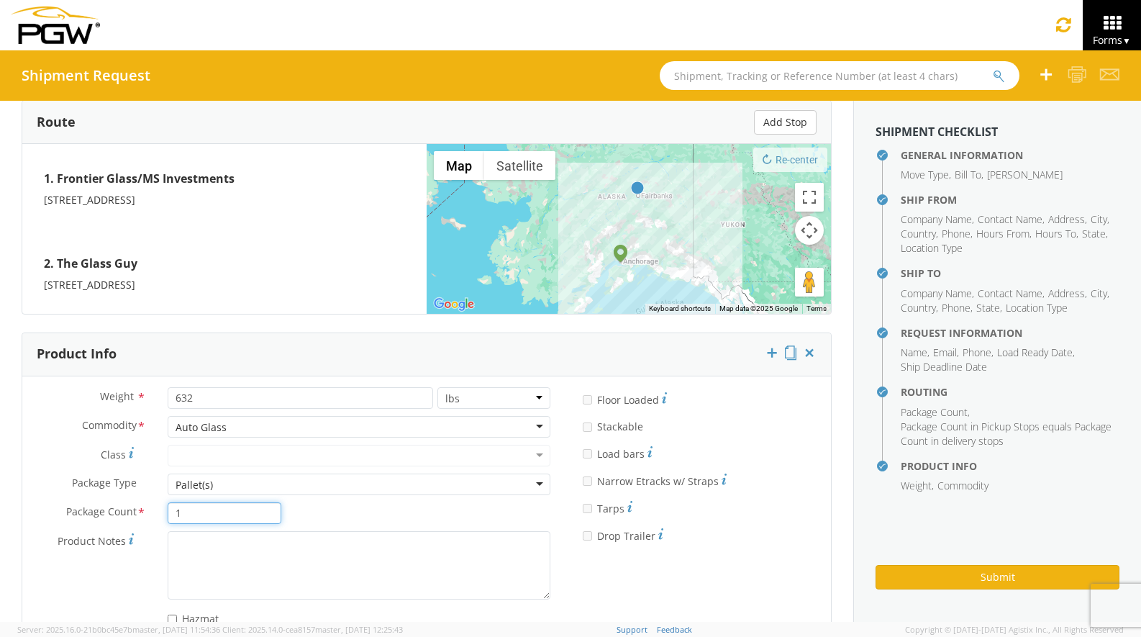
type input "1"
click at [662, 579] on div "Weight * 632 lbs kgs Commodity * Auto Glass Auto Glass Adhesives / Glues Aquape…" at bounding box center [426, 510] width 809 height 246
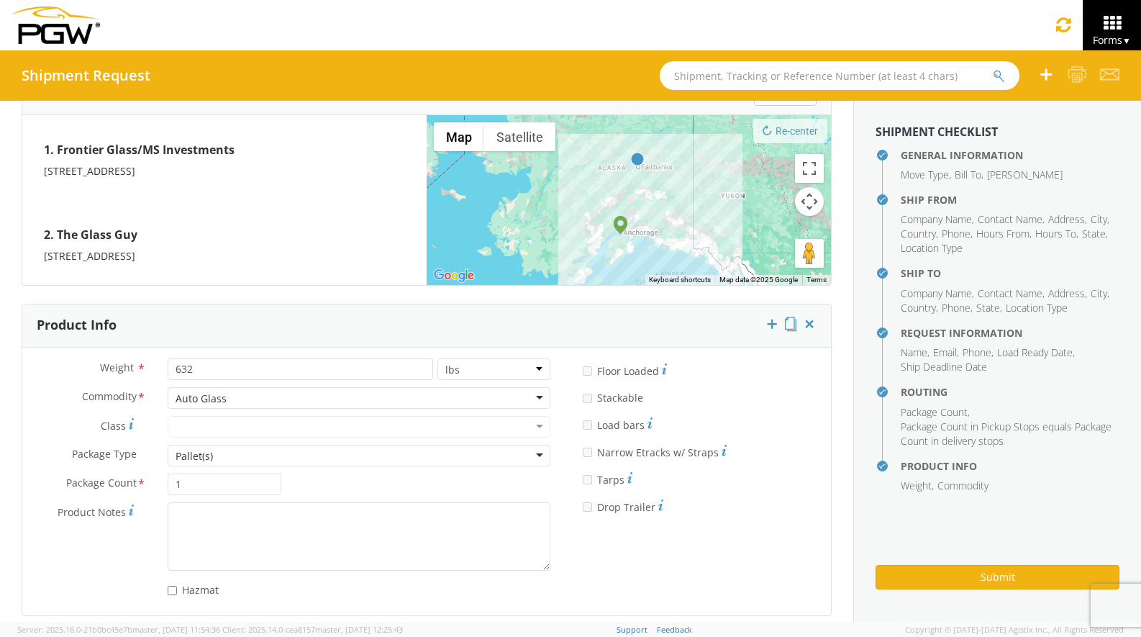
scroll to position [1181, 0]
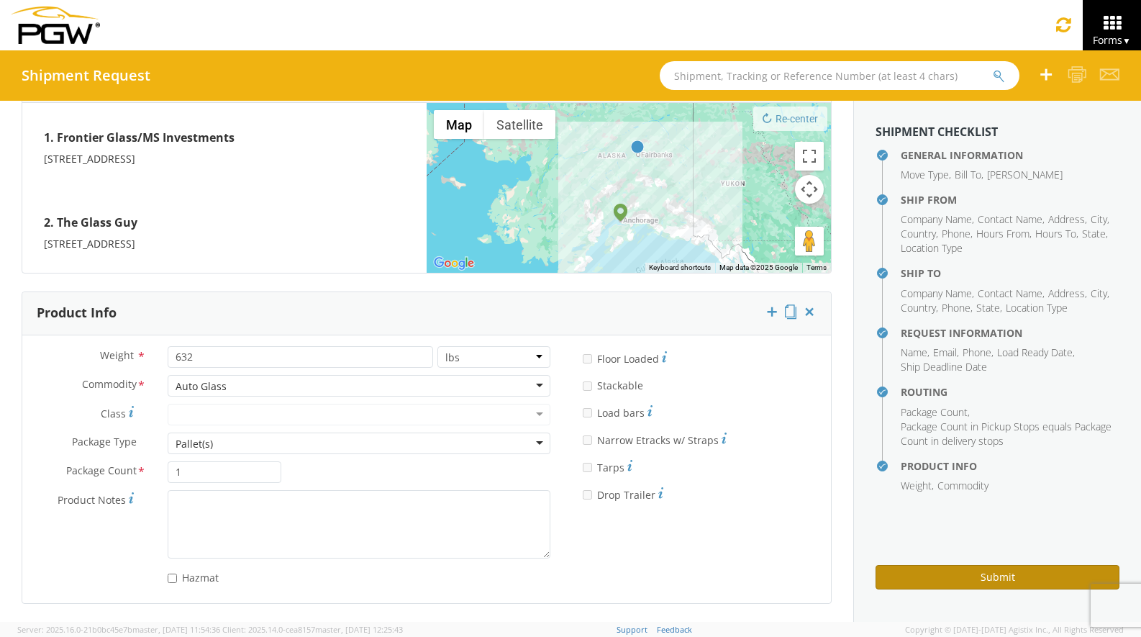
click at [932, 573] on button "Submit" at bounding box center [998, 577] width 244 height 24
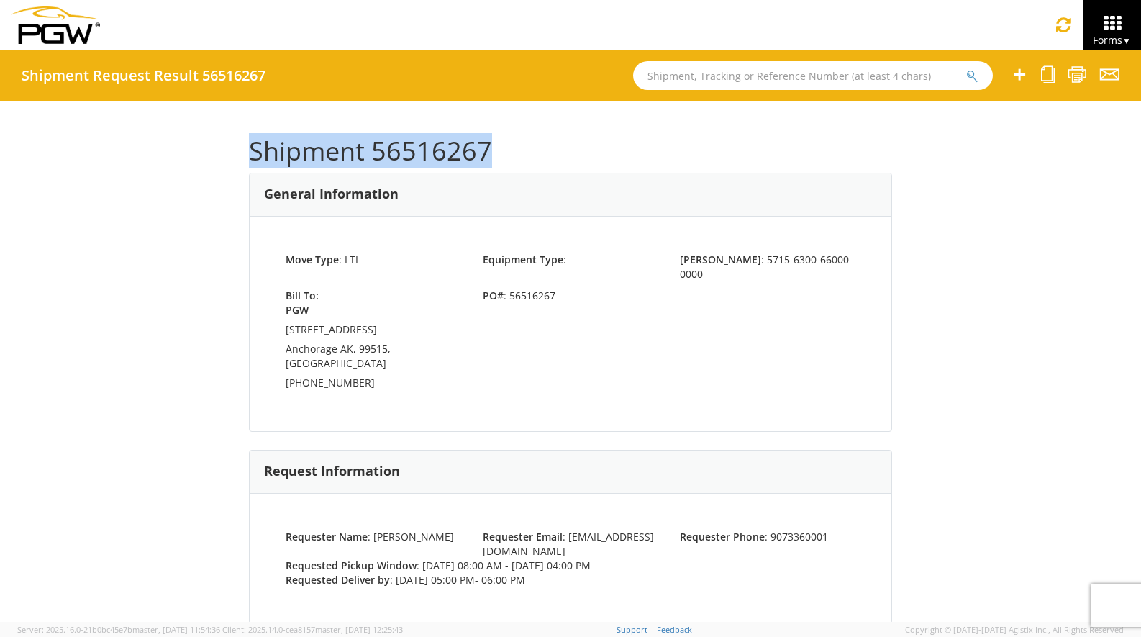
drag, startPoint x: 490, startPoint y: 140, endPoint x: 242, endPoint y: 152, distance: 247.8
click at [242, 152] on div "Shipment 56516267 General Information Move Type : LTL Equipment Type : [PERSON_…" at bounding box center [570, 361] width 1141 height 521
drag, startPoint x: 242, startPoint y: 152, endPoint x: 251, endPoint y: 151, distance: 8.7
copy h1 "Shipment 56516267"
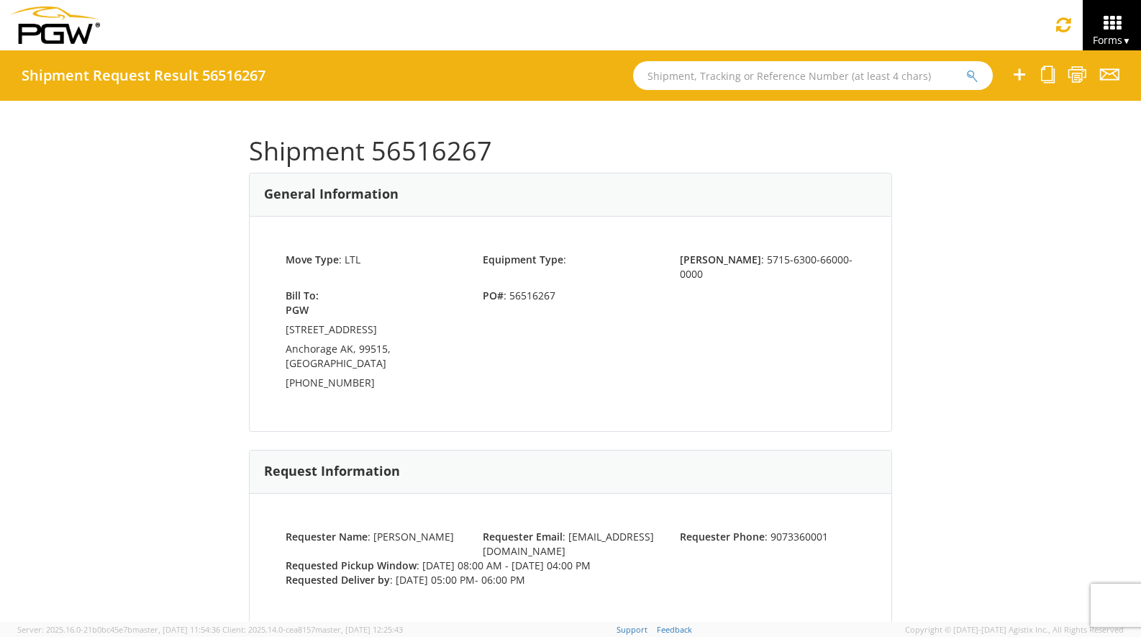
click at [555, 586] on div "Requester Name : [PERSON_NAME] Requester Email : [PERSON_NAME][EMAIL_ADDRESS][D…" at bounding box center [571, 559] width 642 height 130
